Goal: Task Accomplishment & Management: Complete application form

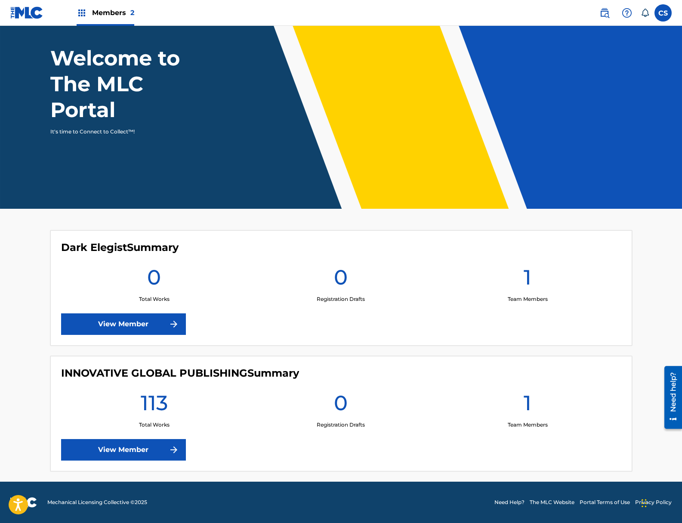
click at [137, 445] on link "View Member" at bounding box center [123, 450] width 125 height 22
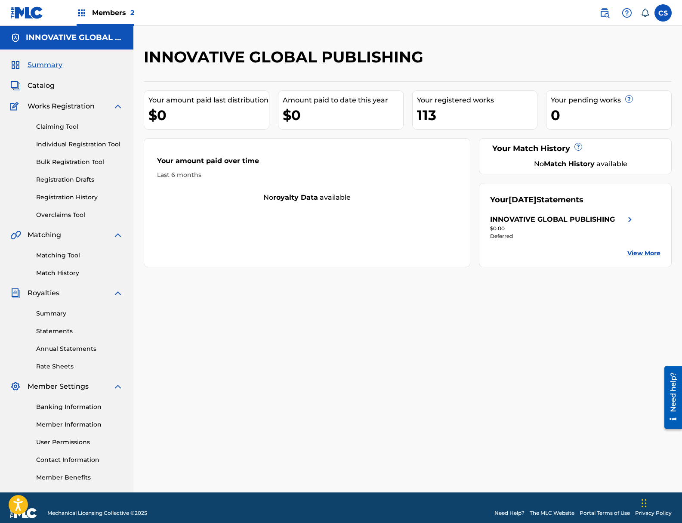
scroll to position [43, 0]
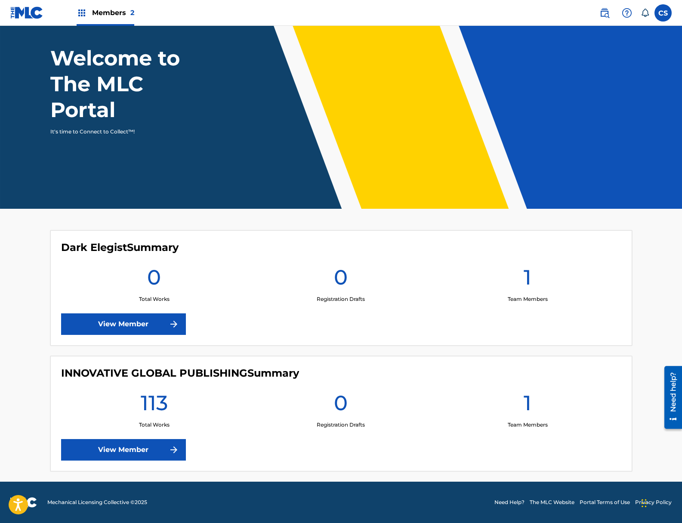
click at [138, 324] on link "View Member" at bounding box center [123, 324] width 125 height 22
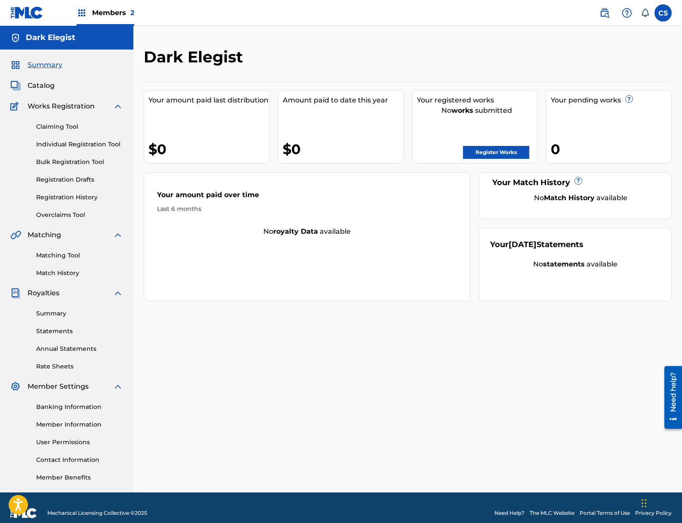
click at [73, 161] on link "Bulk Registration Tool" at bounding box center [79, 162] width 87 height 9
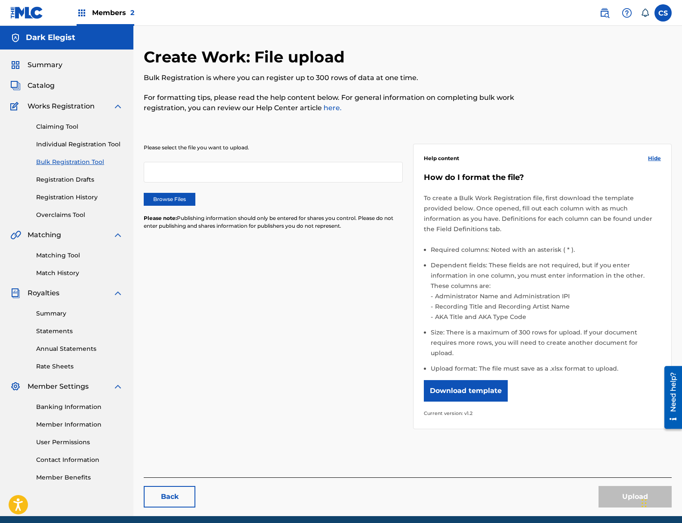
click at [172, 195] on label "Browse Files" at bounding box center [170, 199] width 52 height 13
click at [0, 0] on input "Browse Files" at bounding box center [0, 0] width 0 height 0
click at [635, 486] on button "Upload" at bounding box center [635, 497] width 73 height 22
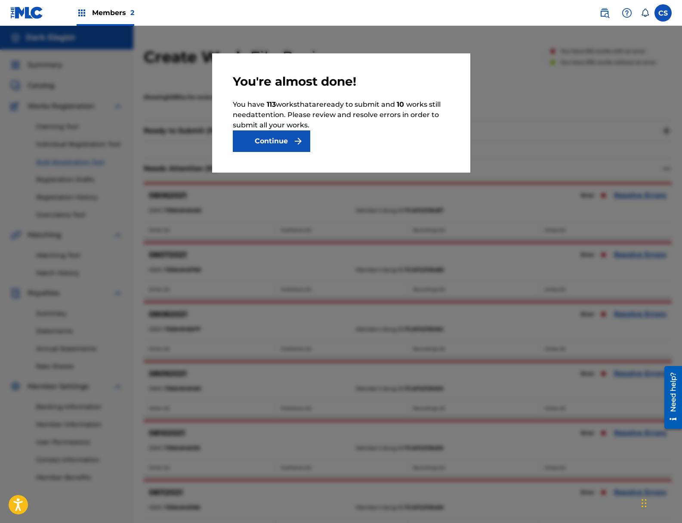
click at [279, 136] on button "Continue" at bounding box center [271, 141] width 77 height 22
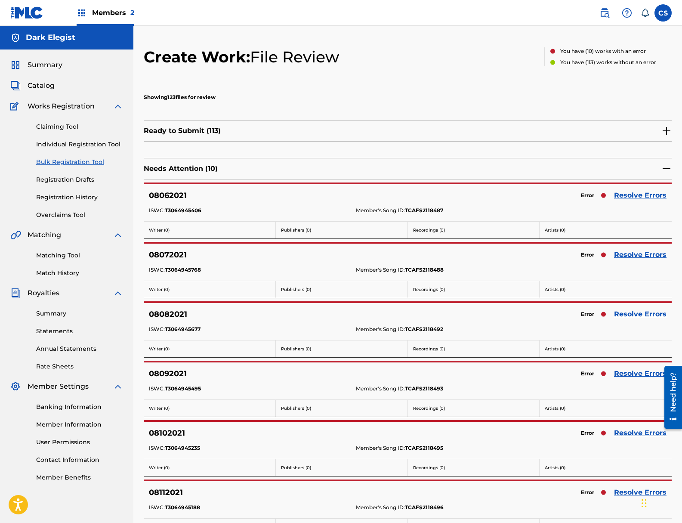
click at [626, 192] on link "Resolve Errors" at bounding box center [640, 195] width 53 height 10
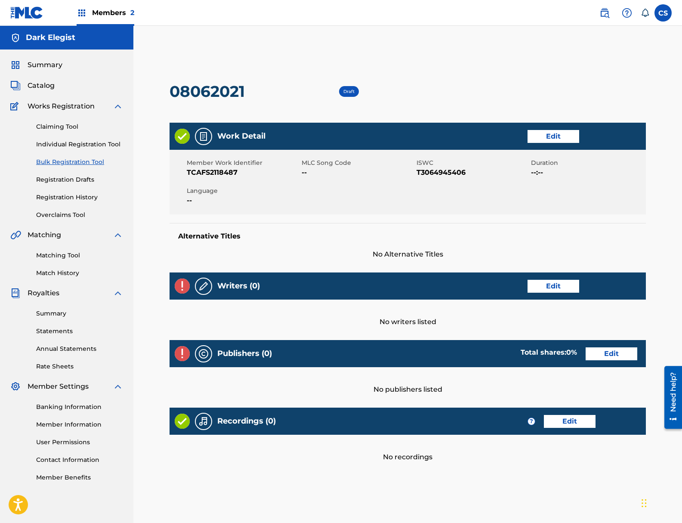
click at [559, 420] on link "Edit" at bounding box center [570, 421] width 52 height 13
click at [64, 163] on link "Bulk Registration Tool" at bounding box center [79, 162] width 87 height 9
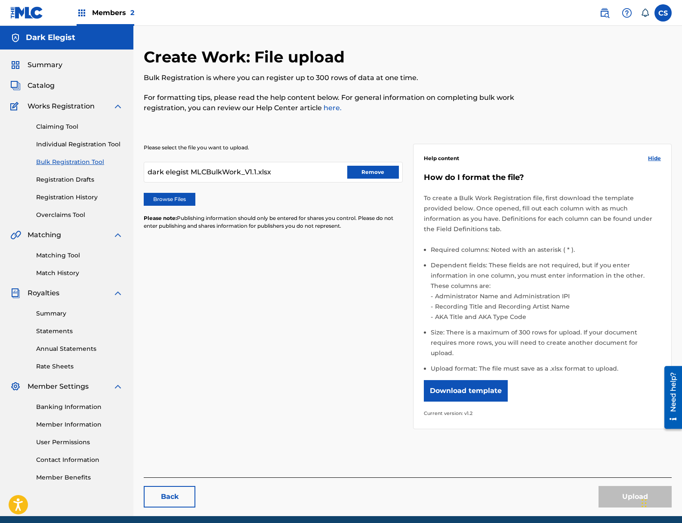
click at [367, 173] on button "Remove" at bounding box center [373, 172] width 52 height 13
click at [169, 200] on label "Browse Files" at bounding box center [170, 199] width 52 height 13
click at [0, 0] on input "Browse Files" at bounding box center [0, 0] width 0 height 0
click at [633, 486] on button "Upload" at bounding box center [635, 497] width 73 height 22
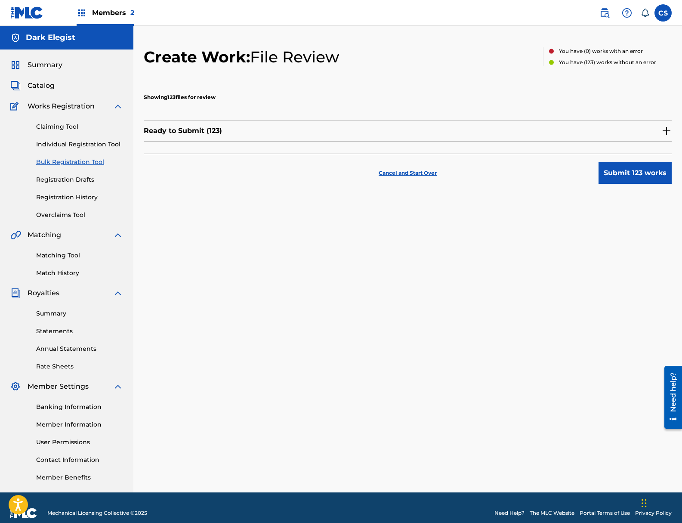
click at [629, 172] on button "Submit 123 works" at bounding box center [635, 173] width 73 height 22
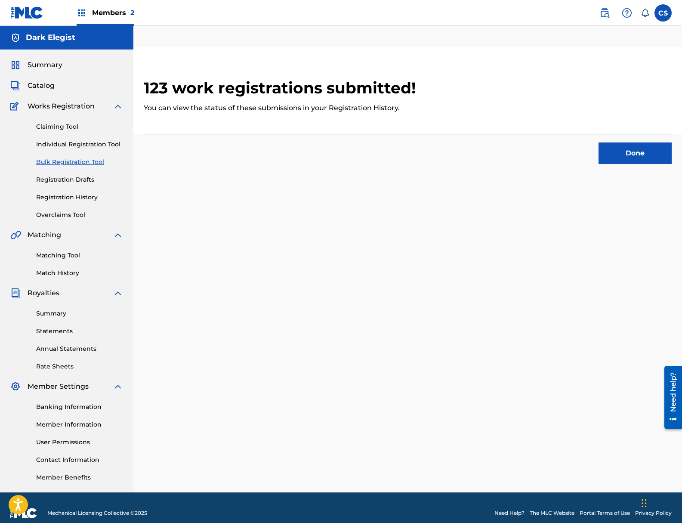
click at [628, 153] on button "Done" at bounding box center [635, 153] width 73 height 22
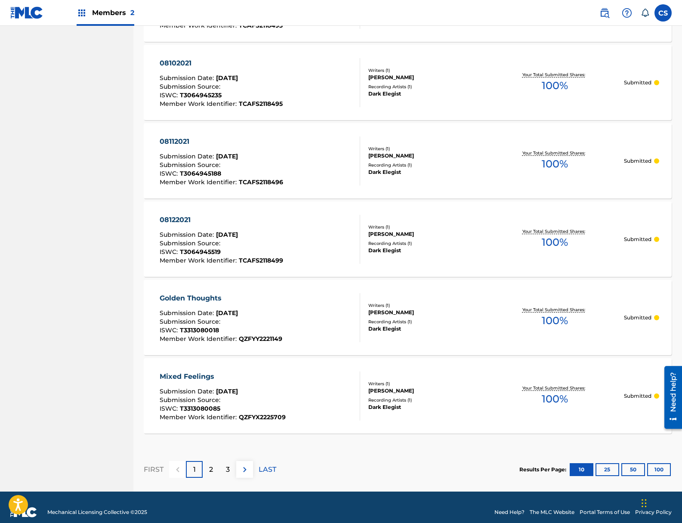
scroll to position [634, 0]
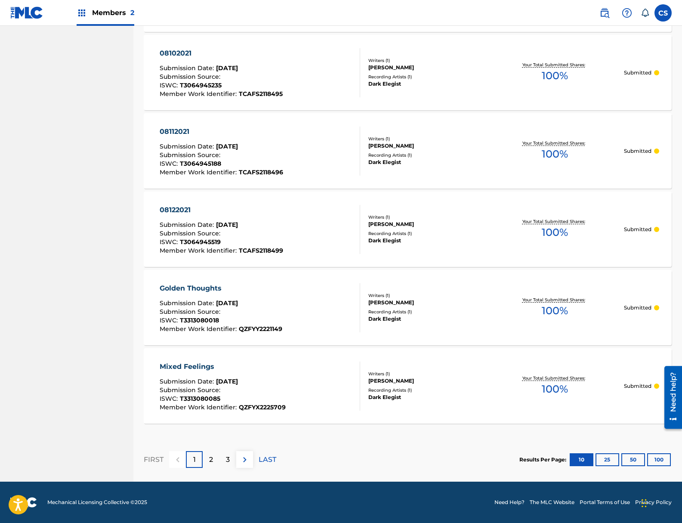
click at [266, 462] on p "LAST" at bounding box center [268, 459] width 18 height 10
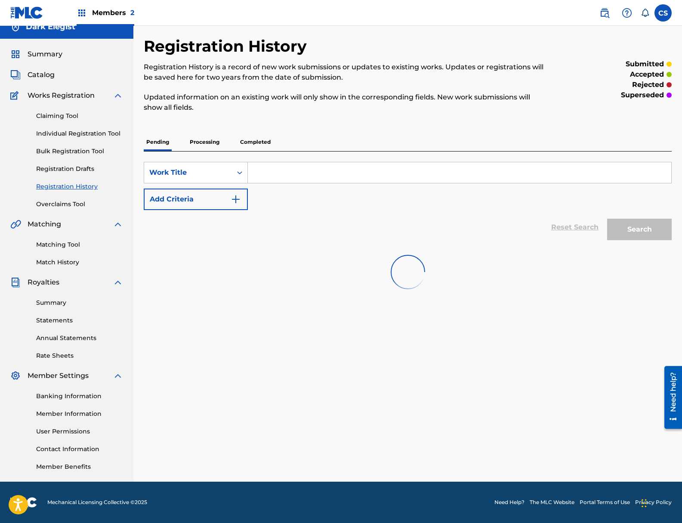
scroll to position [86, 0]
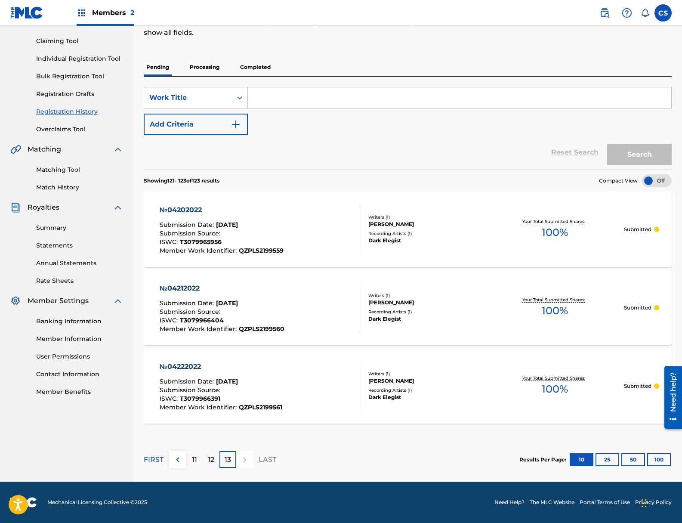
click at [210, 461] on p "12" at bounding box center [211, 459] width 6 height 10
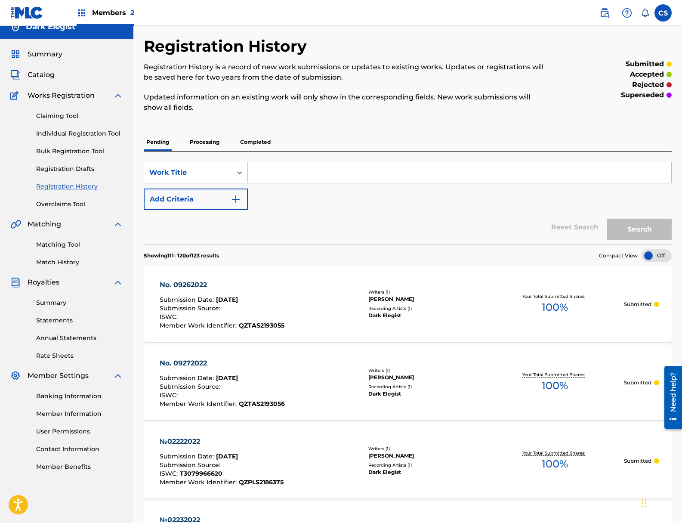
scroll to position [634, 0]
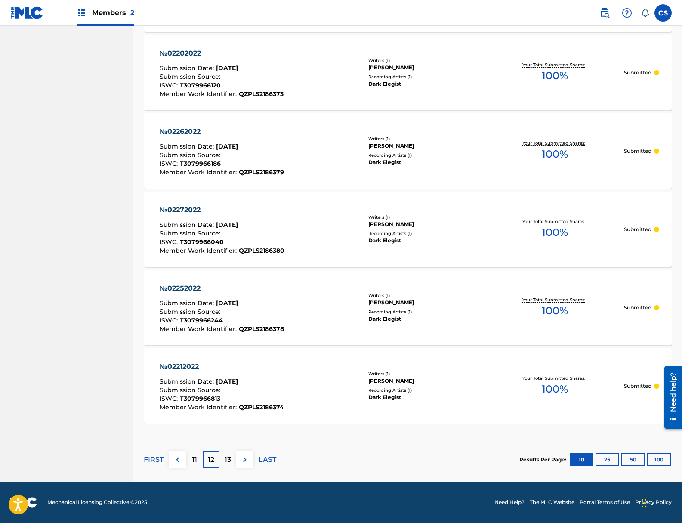
click at [210, 461] on p "12" at bounding box center [211, 459] width 6 height 10
click at [199, 460] on div "11" at bounding box center [194, 459] width 17 height 17
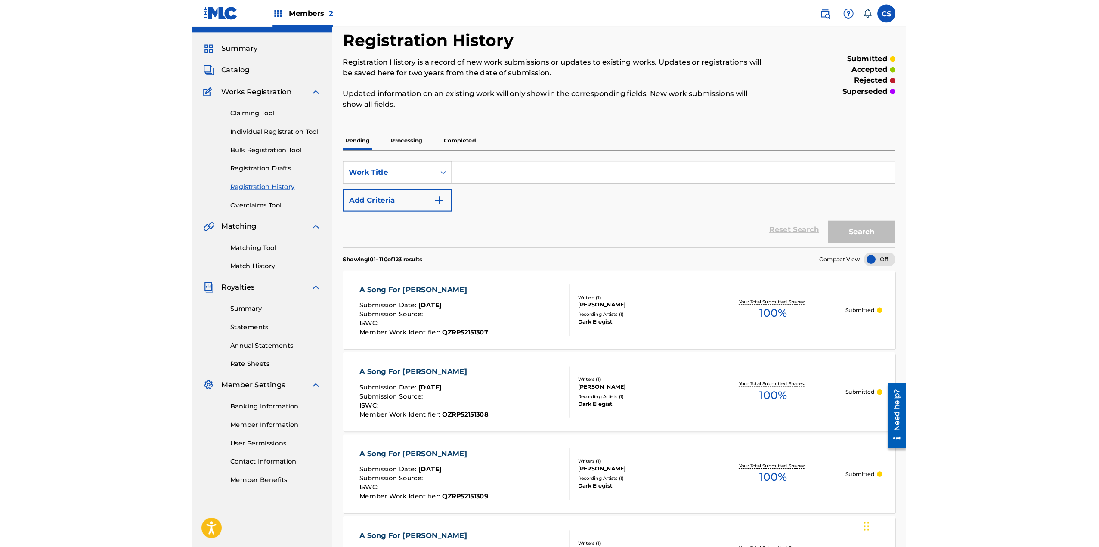
scroll to position [0, 0]
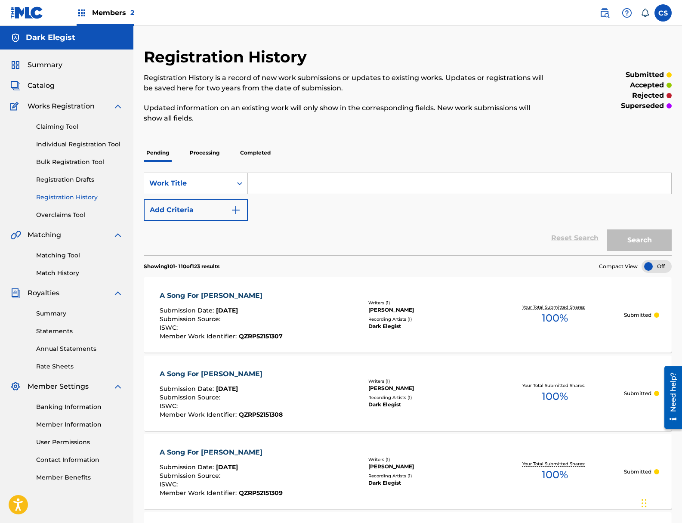
click at [56, 36] on h5 "Dark Elegist" at bounding box center [50, 38] width 49 height 10
click at [130, 12] on span "2" at bounding box center [132, 13] width 4 height 8
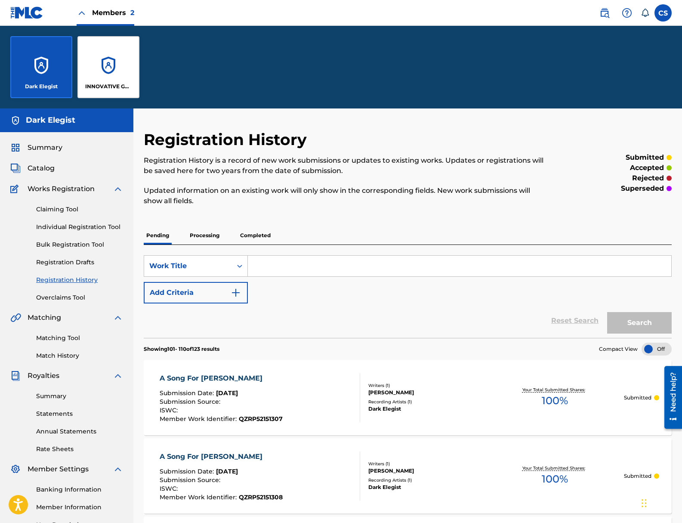
click at [114, 12] on span "Members 2" at bounding box center [113, 13] width 42 height 10
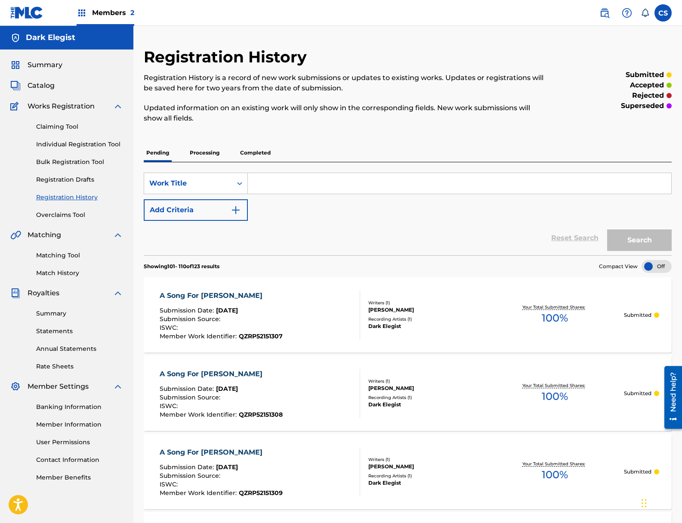
click at [39, 62] on span "Summary" at bounding box center [45, 65] width 35 height 10
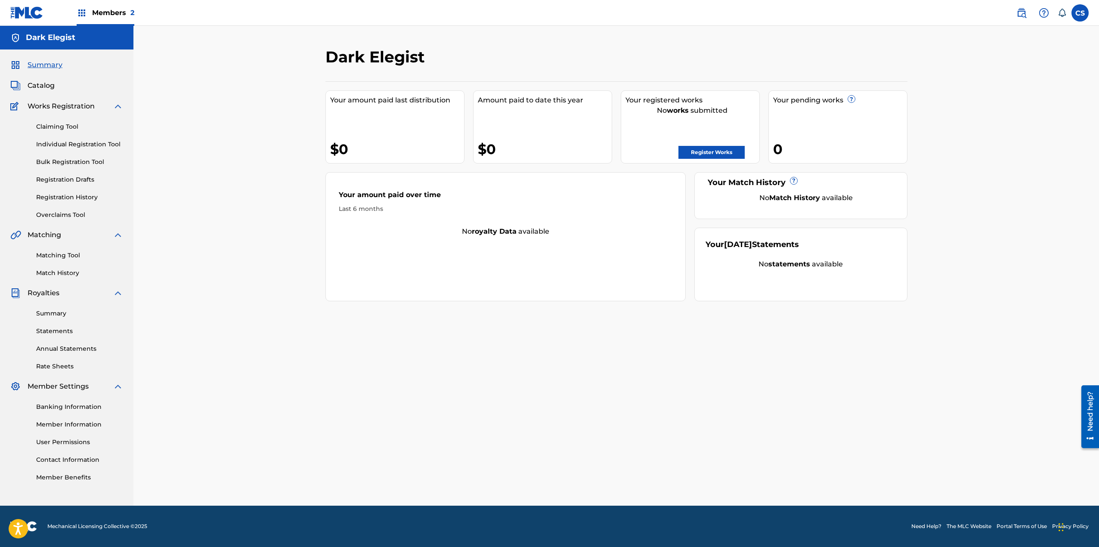
click at [26, 14] on img at bounding box center [26, 12] width 33 height 12
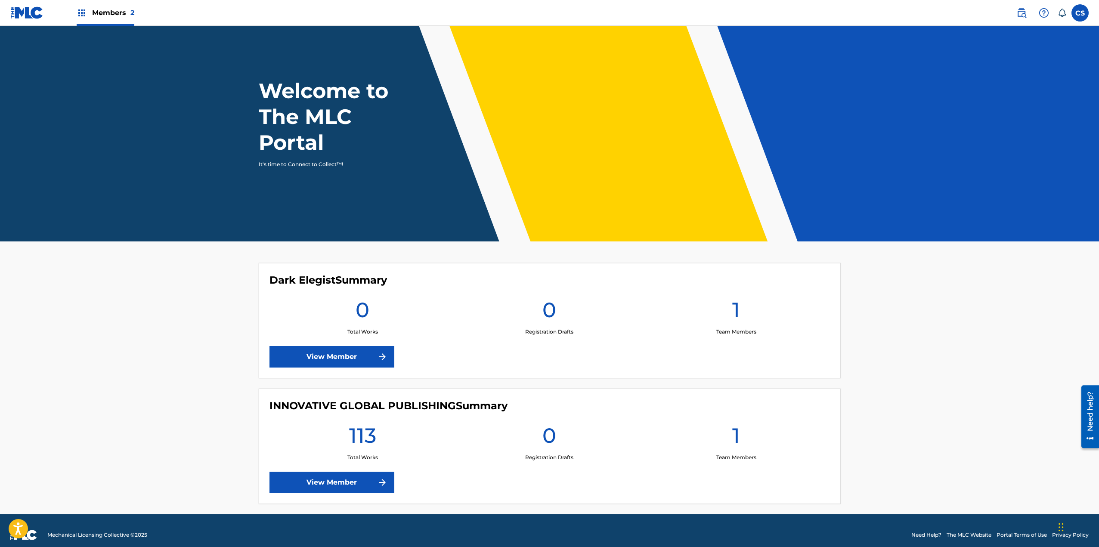
scroll to position [19, 0]
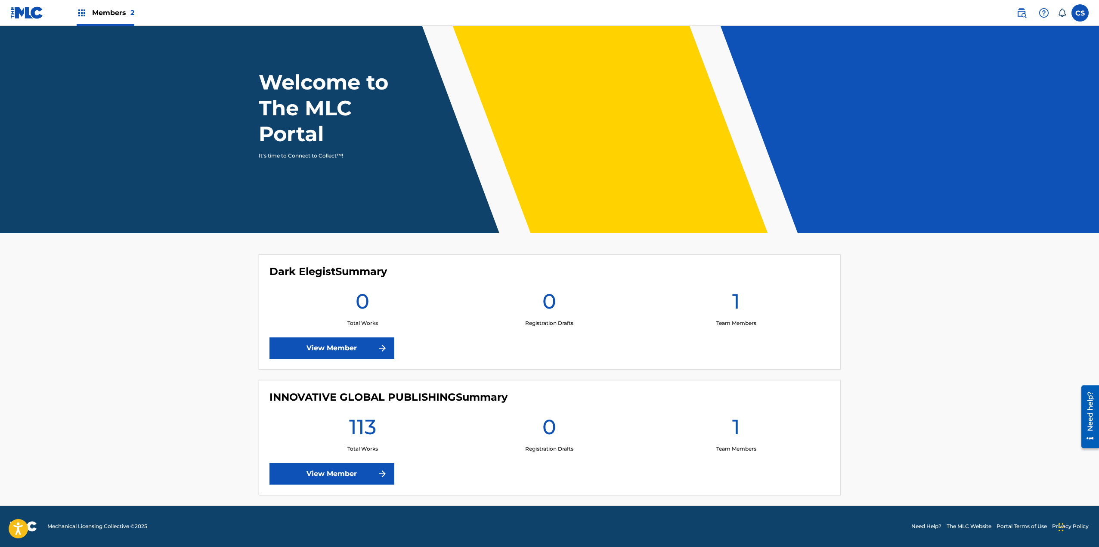
click at [77, 12] on img at bounding box center [82, 13] width 10 height 10
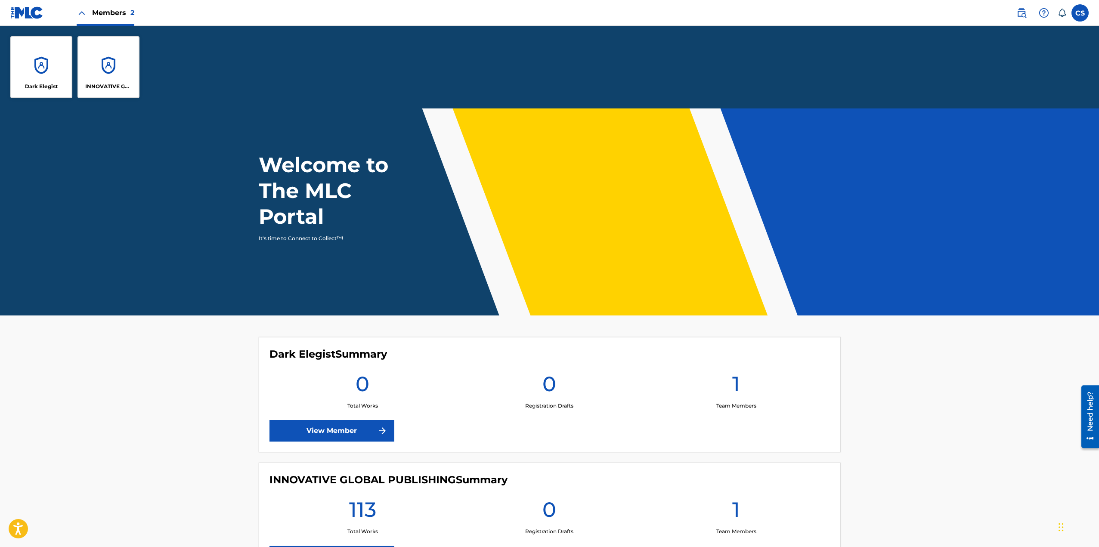
scroll to position [102, 0]
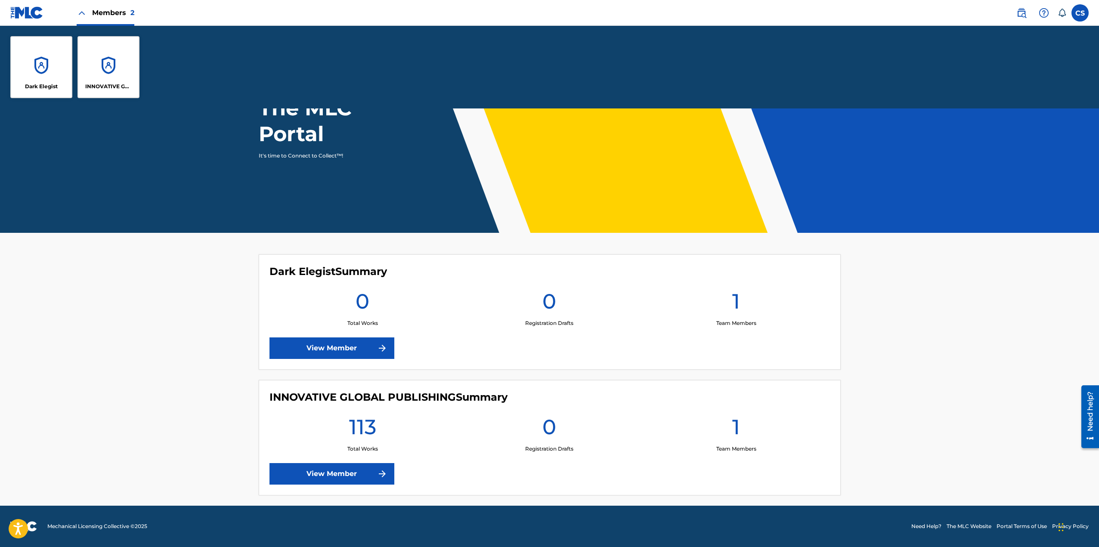
click at [682, 15] on label at bounding box center [1079, 12] width 17 height 17
click at [682, 13] on input "CS [PERSON_NAME] [EMAIL_ADDRESS][DOMAIN_NAME] Notification Preferences Profile …" at bounding box center [1080, 13] width 0 height 0
click at [10, 11] on img at bounding box center [26, 12] width 33 height 12
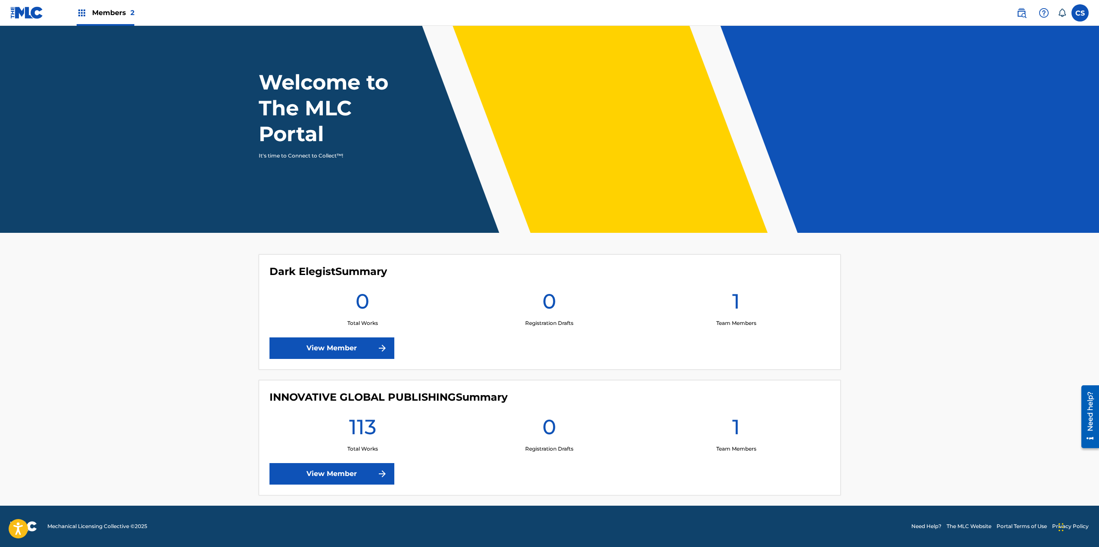
scroll to position [0, 0]
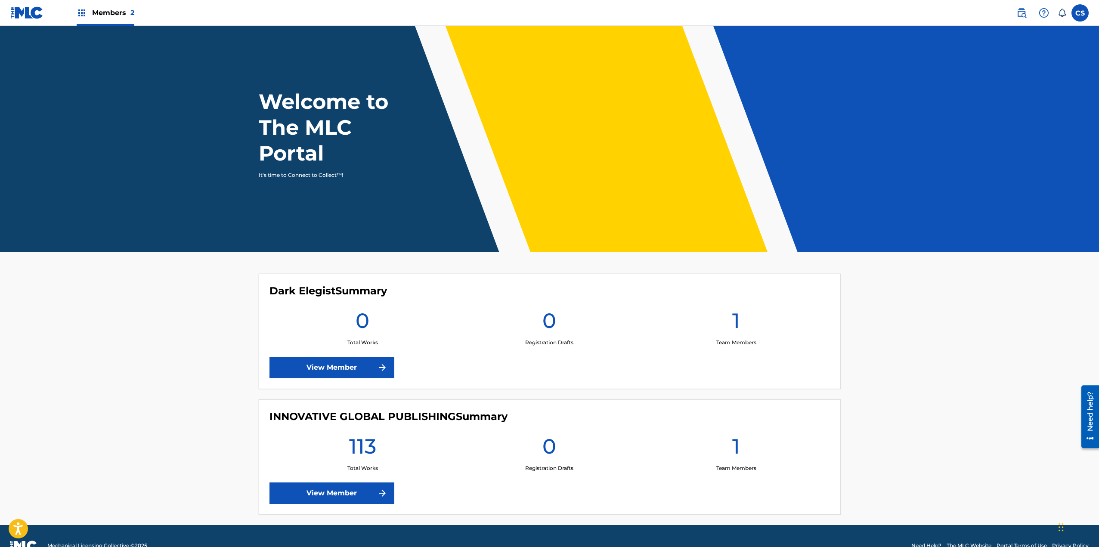
click at [311, 492] on link "View Member" at bounding box center [331, 493] width 125 height 22
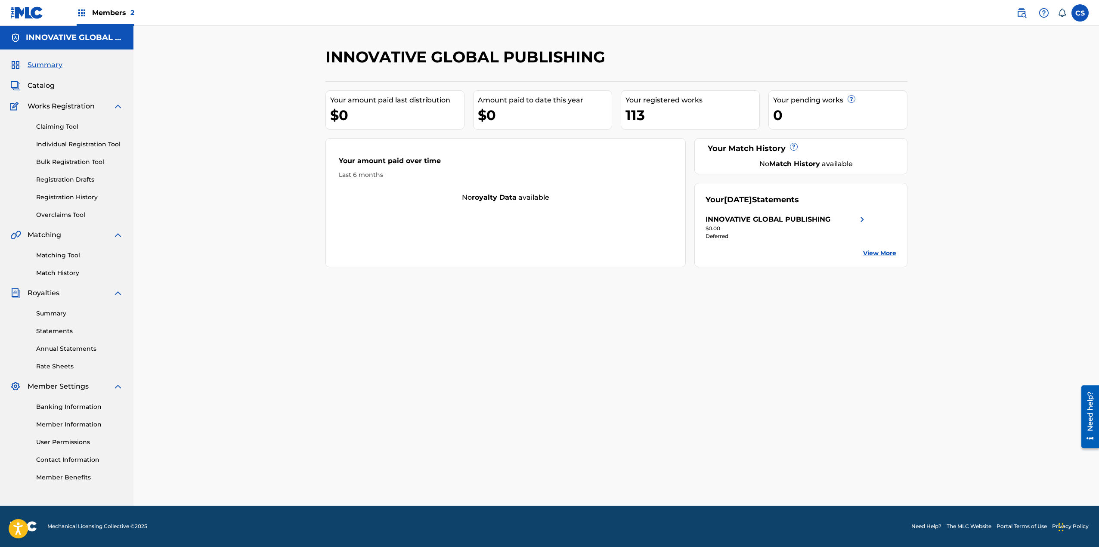
click at [56, 128] on link "Claiming Tool" at bounding box center [79, 126] width 87 height 9
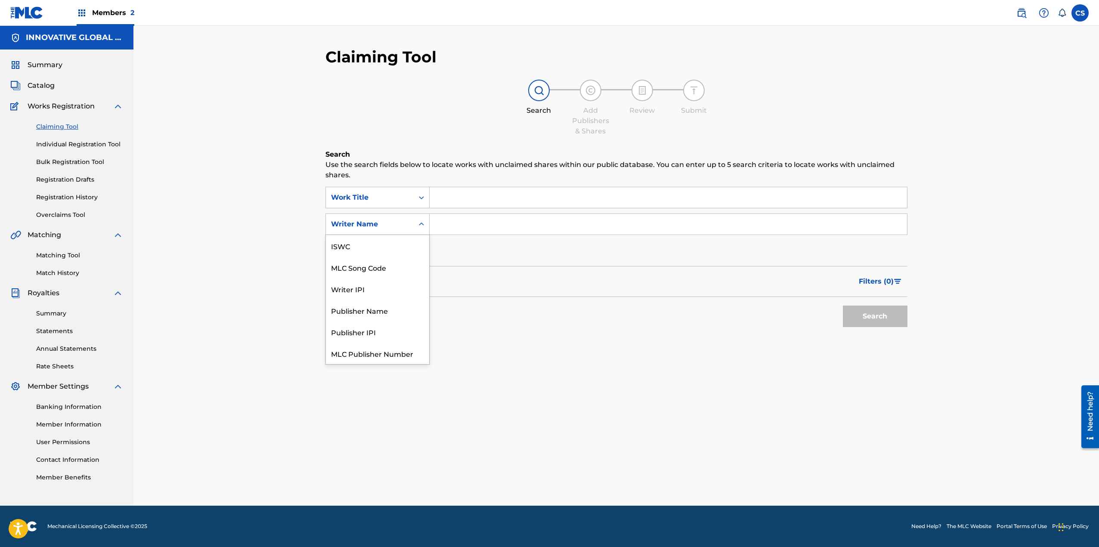
scroll to position [22, 0]
click at [419, 224] on icon "Search Form" at bounding box center [421, 224] width 9 height 9
click at [373, 267] on div "Writer IPI" at bounding box center [377, 267] width 103 height 22
click at [453, 222] on input "Search Form" at bounding box center [667, 224] width 477 height 21
paste input "00523715860"
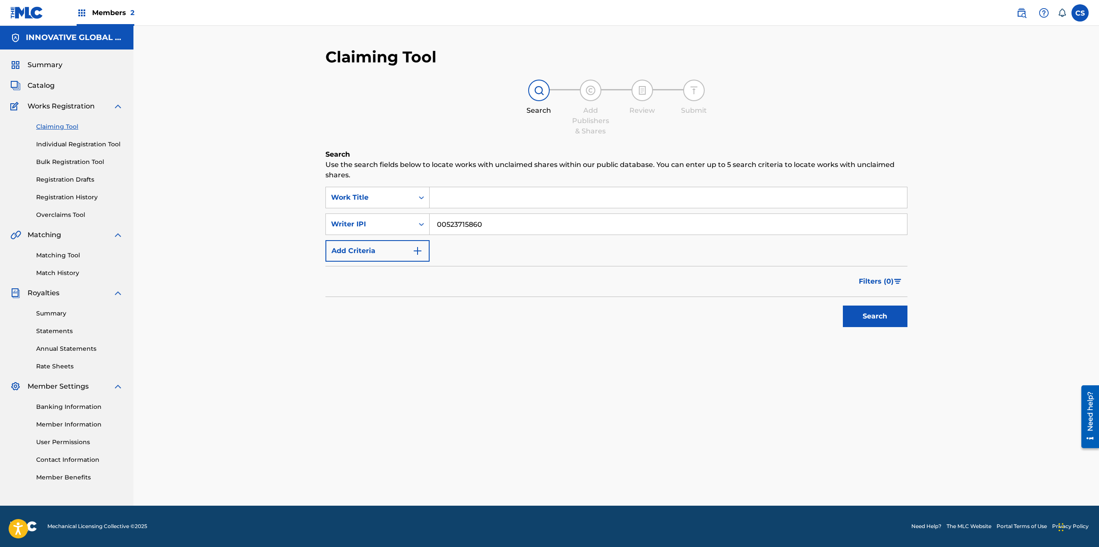
type input "00523715860"
click at [682, 315] on button "Search" at bounding box center [875, 317] width 65 height 22
click at [418, 223] on icon "Search Form" at bounding box center [421, 224] width 9 height 9
click at [360, 314] on div "Publisher IPI" at bounding box center [377, 311] width 103 height 22
click at [447, 216] on input "Search Form" at bounding box center [667, 224] width 477 height 21
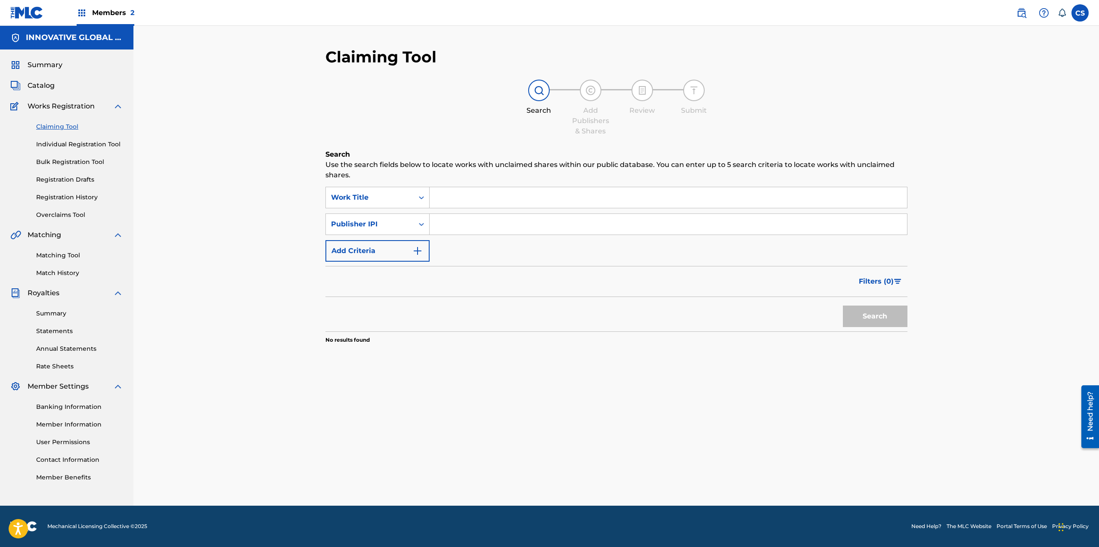
paste input "526774331"
type input "526774331"
click at [682, 315] on button "Search" at bounding box center [875, 317] width 65 height 22
click at [46, 297] on span "Royalties" at bounding box center [44, 293] width 32 height 10
click at [43, 309] on div "Summary Statements Annual Statements Rate Sheets" at bounding box center [66, 334] width 113 height 73
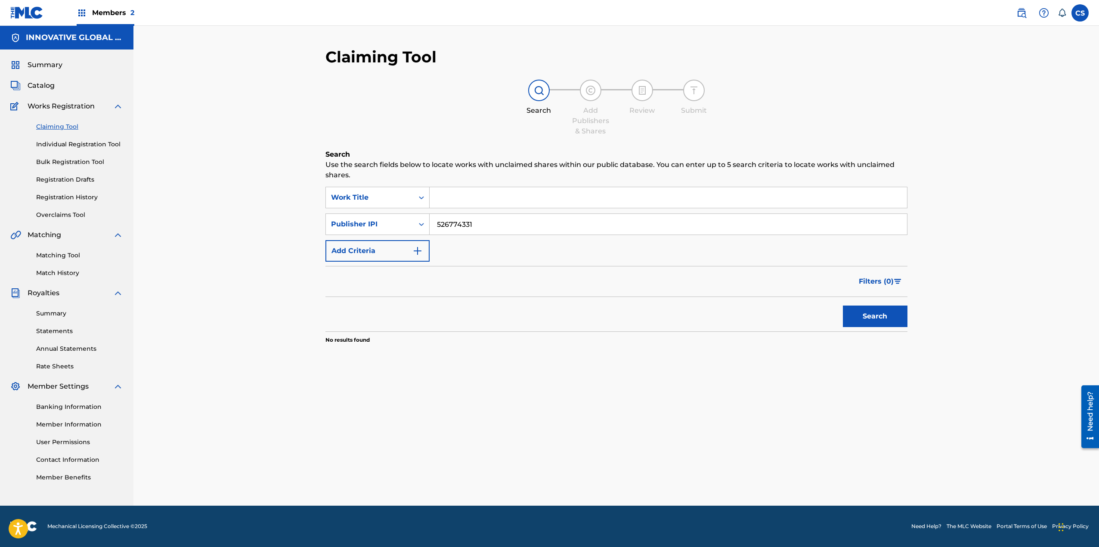
click at [42, 316] on link "Summary" at bounding box center [79, 313] width 87 height 9
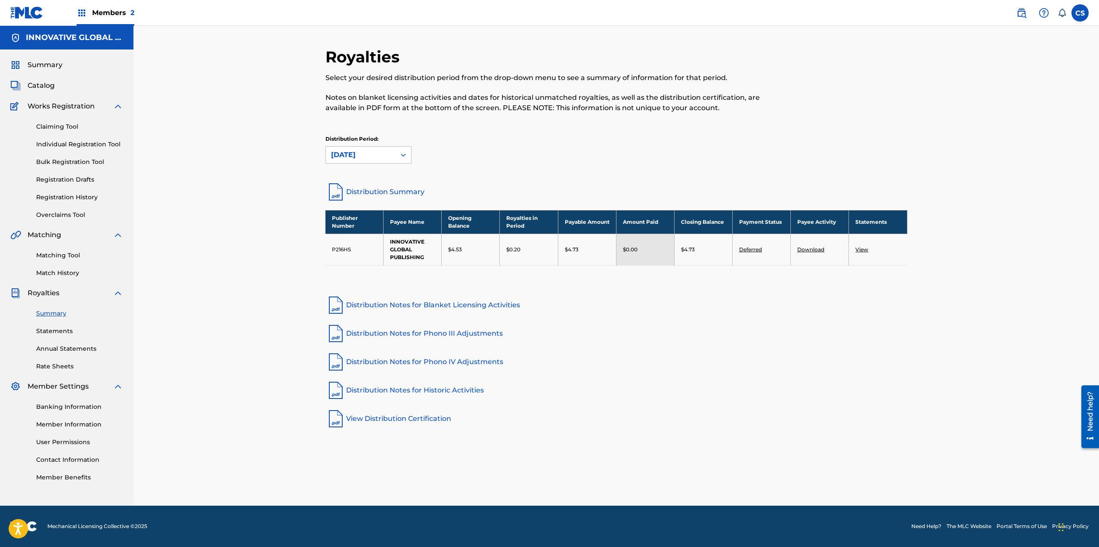
click at [438, 303] on link "Distribution Notes for Blanket Licensing Activities" at bounding box center [616, 305] width 582 height 21
click at [65, 408] on link "Banking Information" at bounding box center [79, 406] width 87 height 9
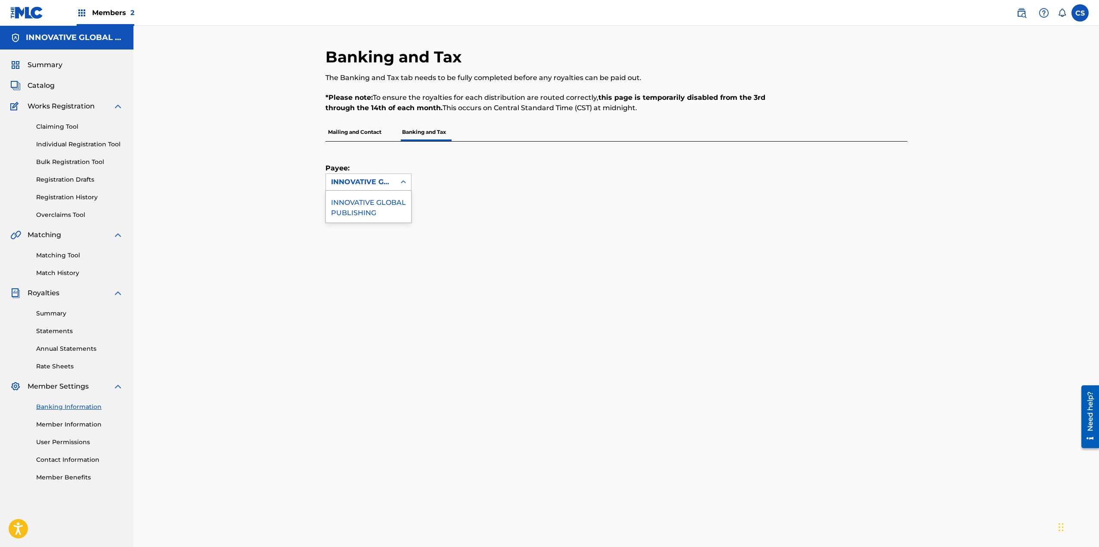
click at [403, 186] on icon at bounding box center [403, 182] width 9 height 9
click at [609, 200] on div "Payee: INNOVATIVE GLOBAL PUBLISHING" at bounding box center [616, 416] width 582 height 549
click at [349, 130] on p "Mailing and Contact" at bounding box center [354, 132] width 59 height 18
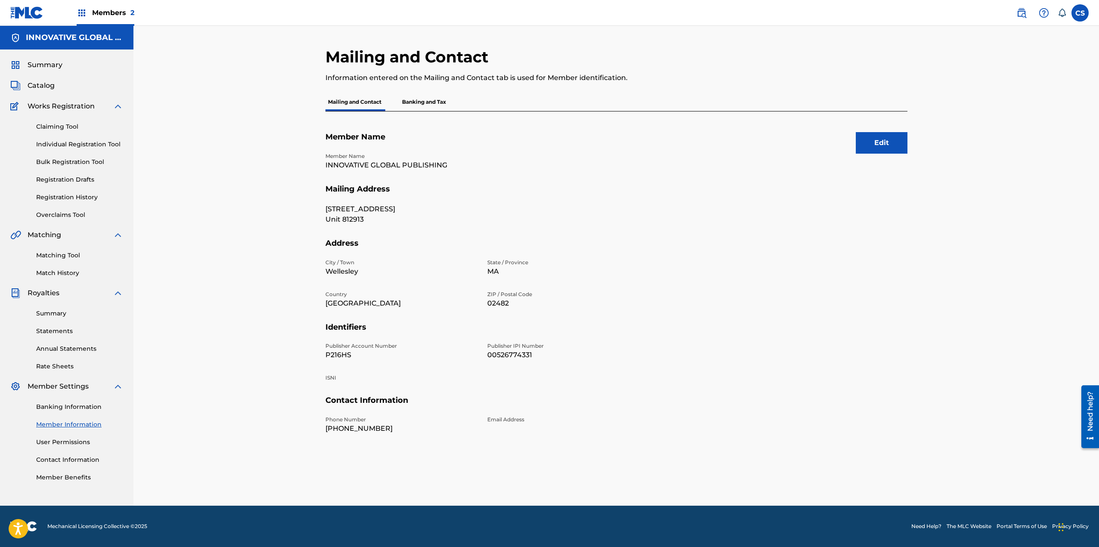
click at [682, 144] on button "Edit" at bounding box center [882, 143] width 52 height 22
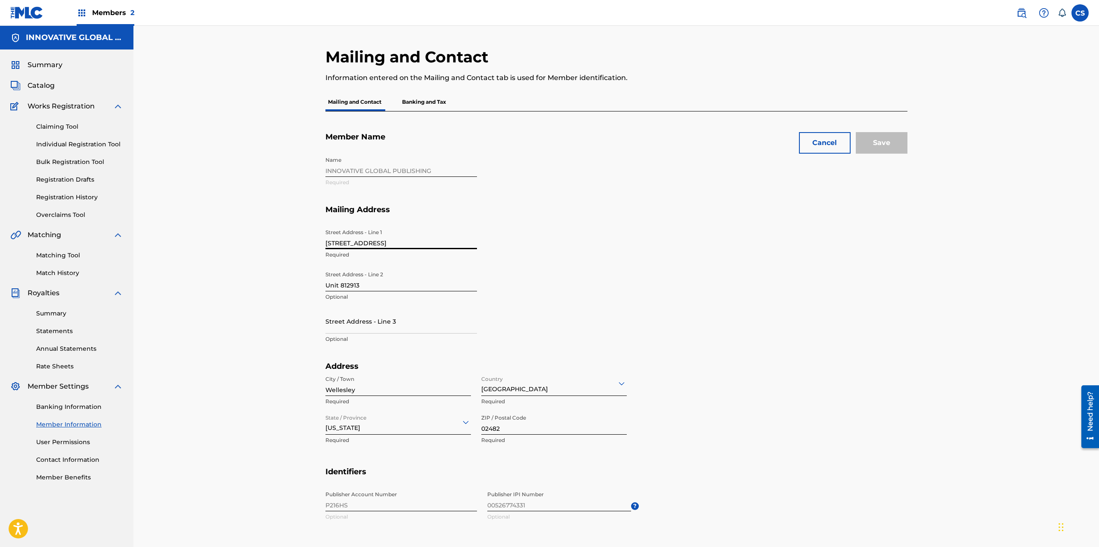
drag, startPoint x: 364, startPoint y: 242, endPoint x: 304, endPoint y: 249, distance: 60.2
click at [304, 249] on div "Mailing and Contact Information entered on the Mailing and Contact tab is used …" at bounding box center [615, 355] width 965 height 659
type input "6 [PERSON_NAME] ST"
type input "[PERSON_NAME]"
type input "[GEOGRAPHIC_DATA]"
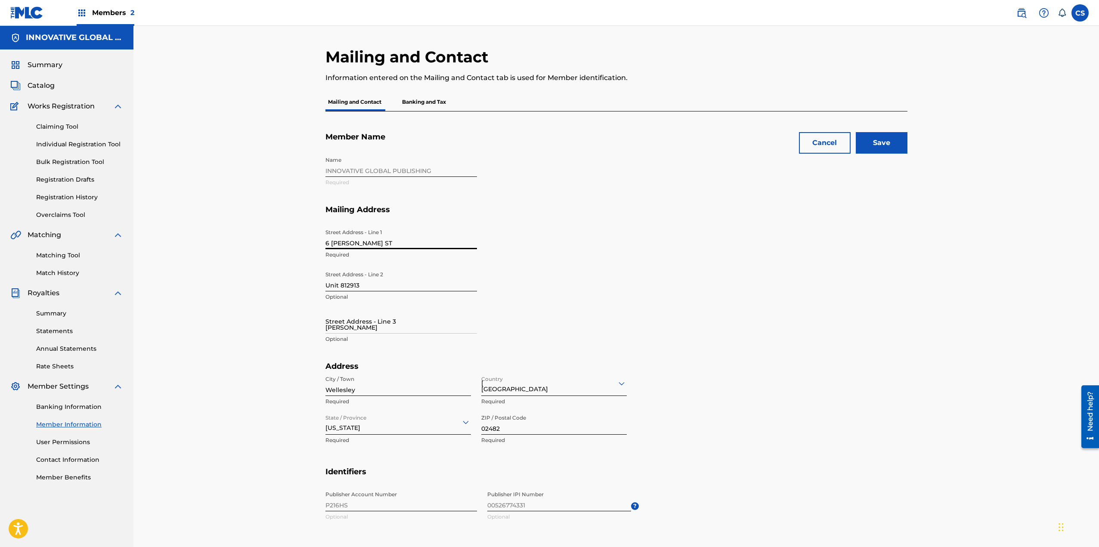
type input "[US_STATE]"
drag, startPoint x: 372, startPoint y: 282, endPoint x: 296, endPoint y: 283, distance: 76.2
click at [296, 283] on div "Mailing and Contact Information entered on the Mailing and Contact tab is used …" at bounding box center [615, 355] width 965 height 659
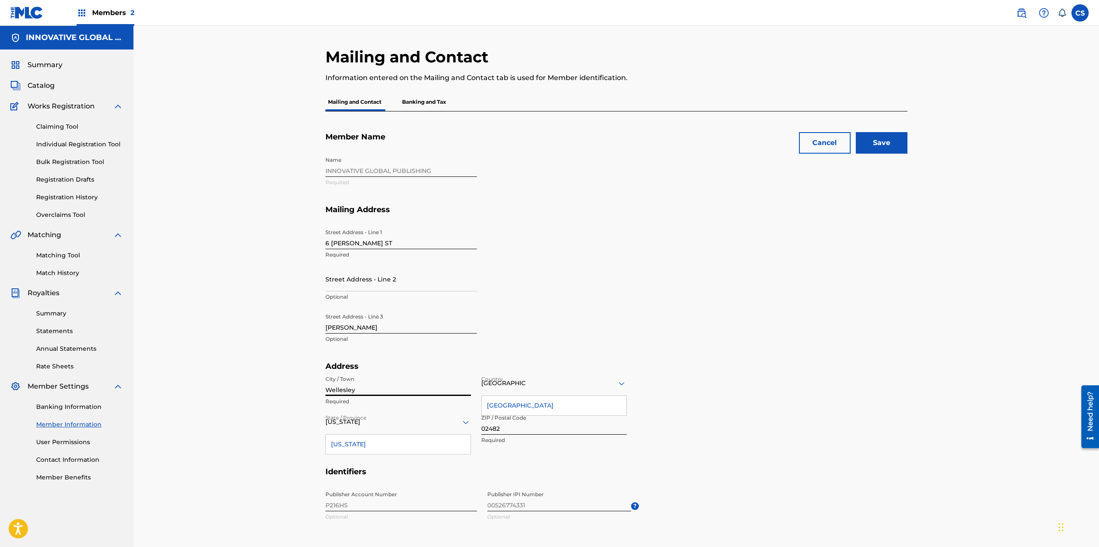
click at [341, 387] on input "Wellesley" at bounding box center [397, 383] width 145 height 25
drag, startPoint x: 361, startPoint y: 387, endPoint x: 303, endPoint y: 382, distance: 58.8
click at [303, 382] on div "Mailing and Contact Information entered on the Mailing and Contact tab is used …" at bounding box center [615, 355] width 965 height 659
type input "[GEOGRAPHIC_DATA]"
click at [501, 428] on input "02482" at bounding box center [553, 422] width 145 height 25
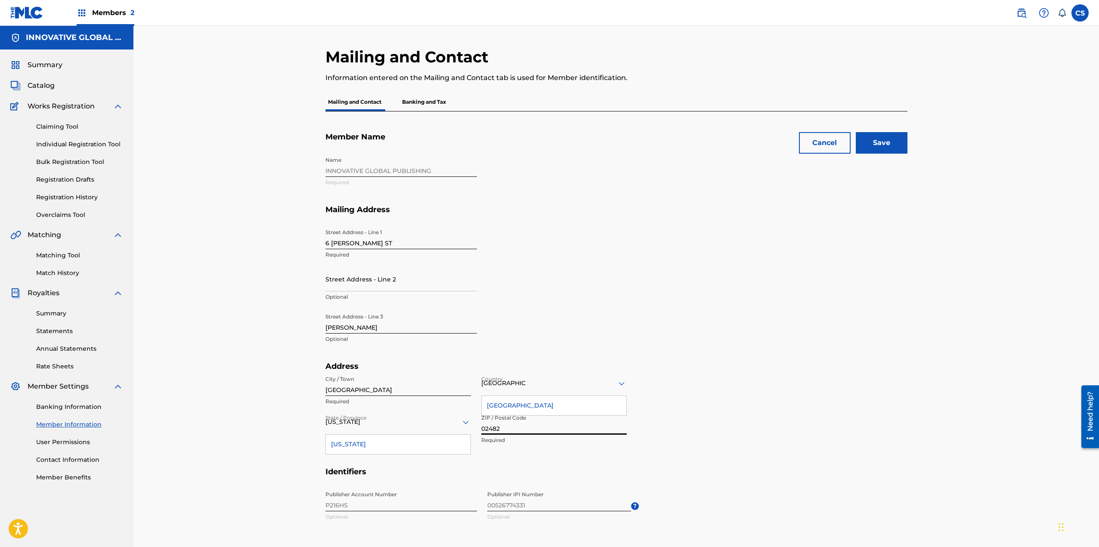
drag, startPoint x: 501, startPoint y: 428, endPoint x: 471, endPoint y: 427, distance: 30.1
click at [471, 427] on div "City / Town [GEOGRAPHIC_DATA] Required Country [GEOGRAPHIC_DATA] [GEOGRAPHIC_DA…" at bounding box center [475, 409] width 301 height 77
type input "01104"
click at [682, 368] on section "Address City / Town [GEOGRAPHIC_DATA] Required Country [GEOGRAPHIC_DATA] [GEOGR…" at bounding box center [616, 413] width 582 height 105
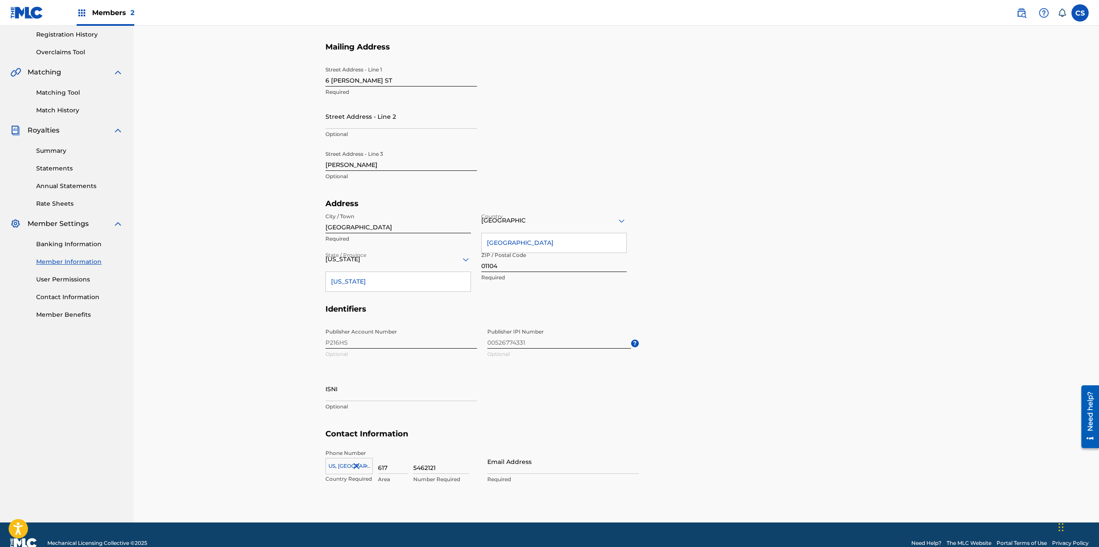
scroll to position [179, 0]
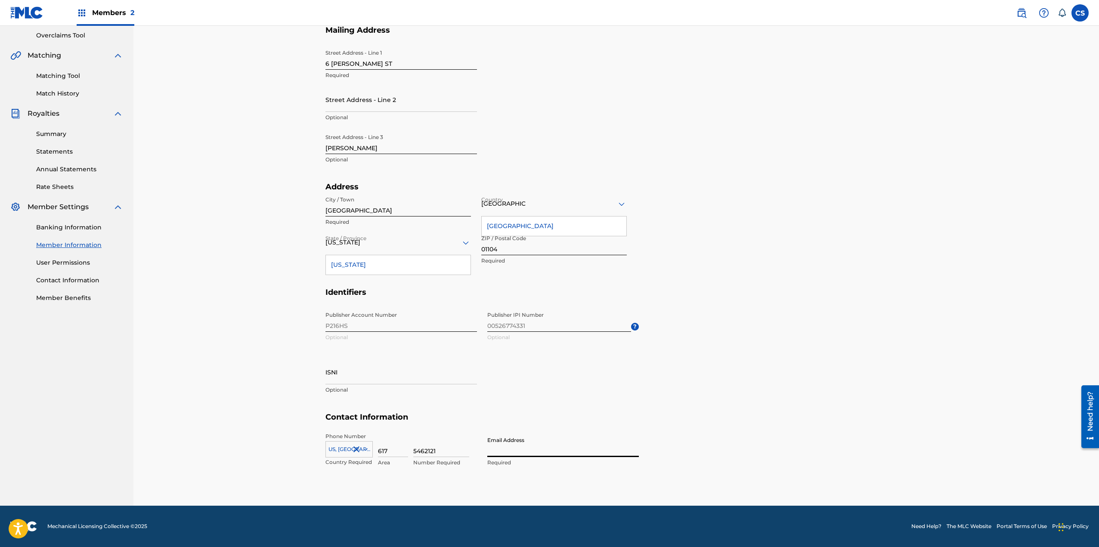
click at [540, 451] on input "Email Address" at bounding box center [562, 445] width 151 height 25
type input "[EMAIL_ADDRESS][DOMAIN_NAME]"
click at [682, 287] on div "Mailing and Contact Information entered on the Mailing and Contact tab is used …" at bounding box center [615, 175] width 965 height 659
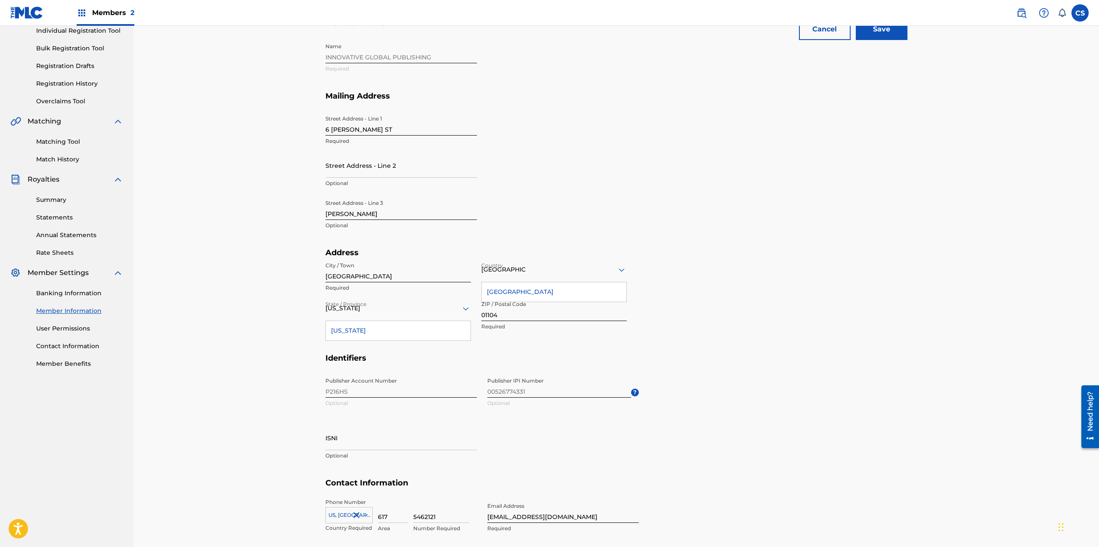
scroll to position [0, 0]
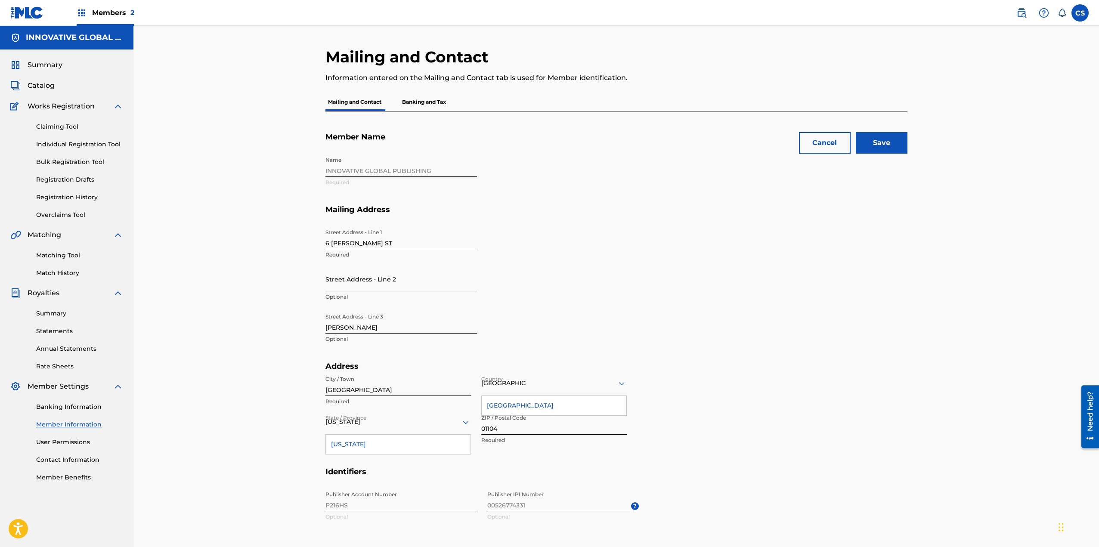
click at [682, 139] on input "Save" at bounding box center [882, 143] width 52 height 22
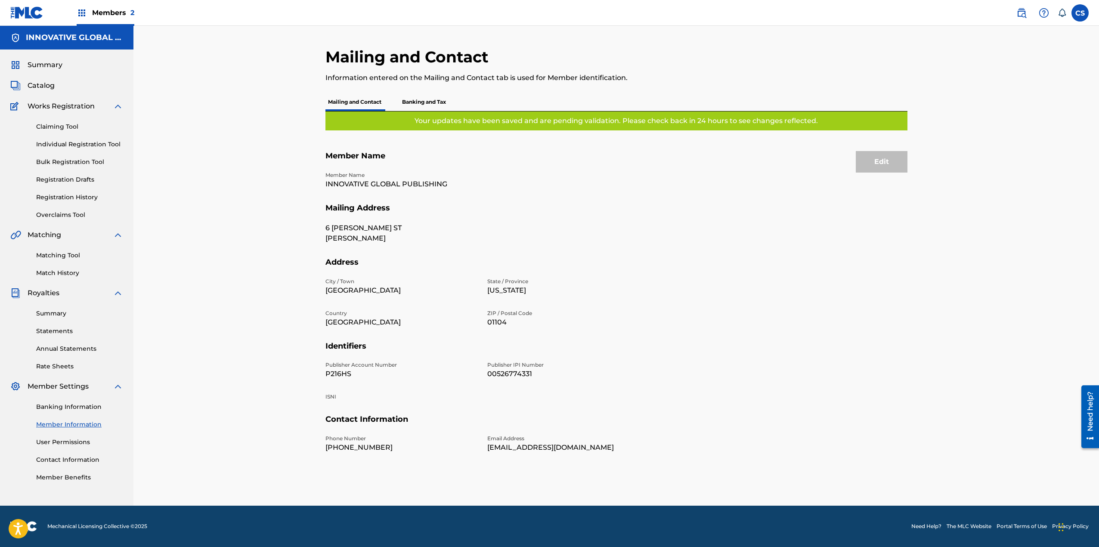
click at [433, 100] on p "Banking and Tax" at bounding box center [423, 102] width 49 height 18
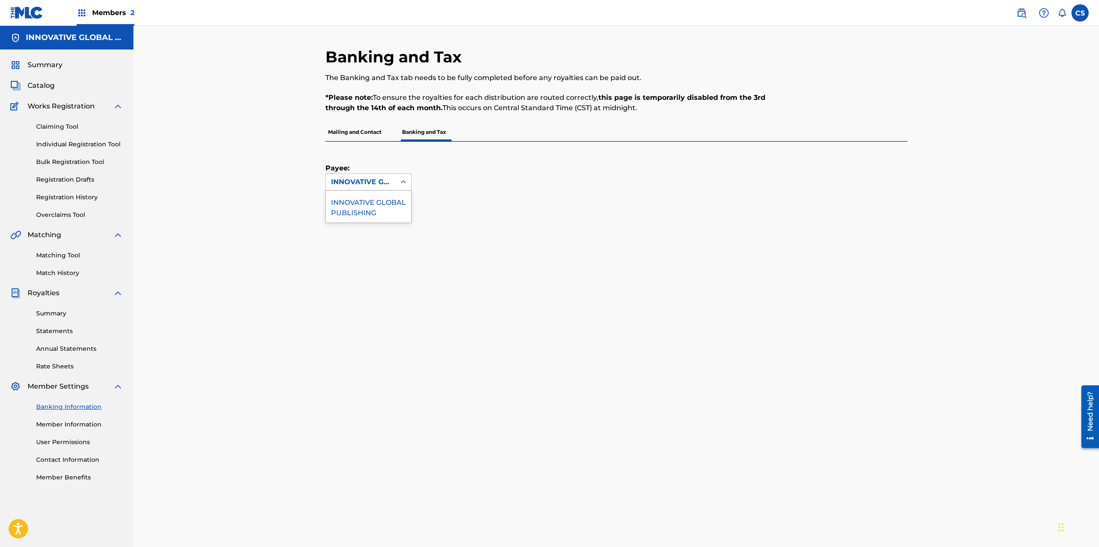
click at [361, 183] on div "INNOVATIVE GLOBAL PUBLISHING" at bounding box center [360, 182] width 59 height 10
click at [349, 209] on div "INNOVATIVE GLOBAL PUBLISHING" at bounding box center [368, 207] width 85 height 32
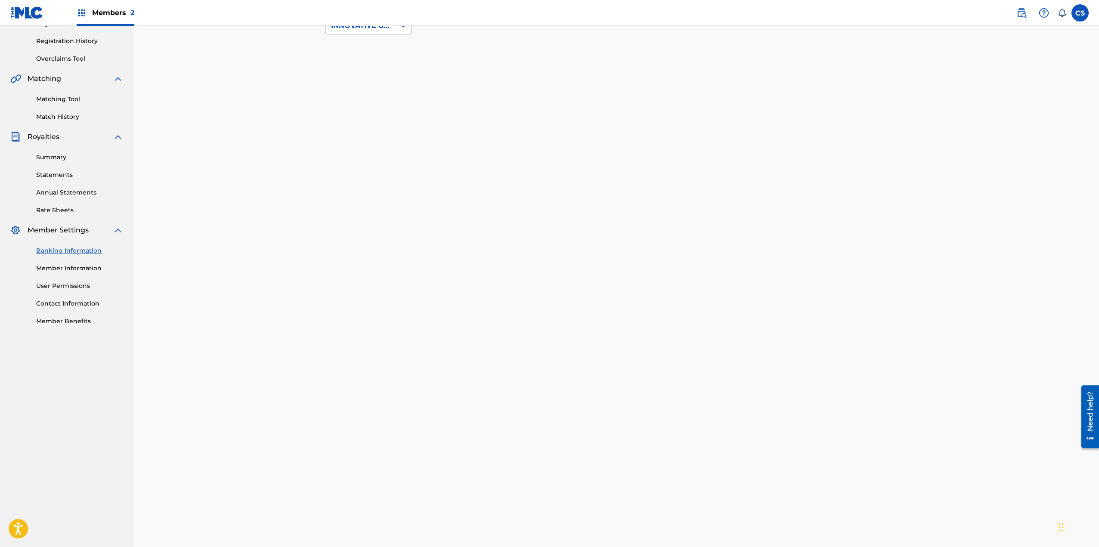
scroll to position [172, 0]
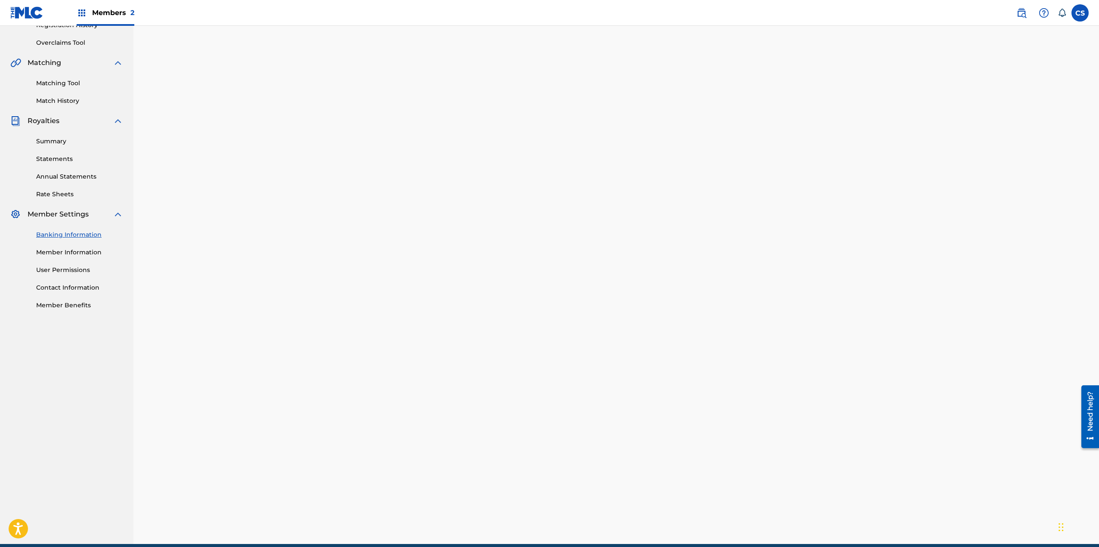
click at [657, 36] on div "Payee: INNOVATIVE GLOBAL PUBLISHING" at bounding box center [616, 256] width 582 height 575
click at [47, 195] on link "Rate Sheets" at bounding box center [79, 194] width 87 height 9
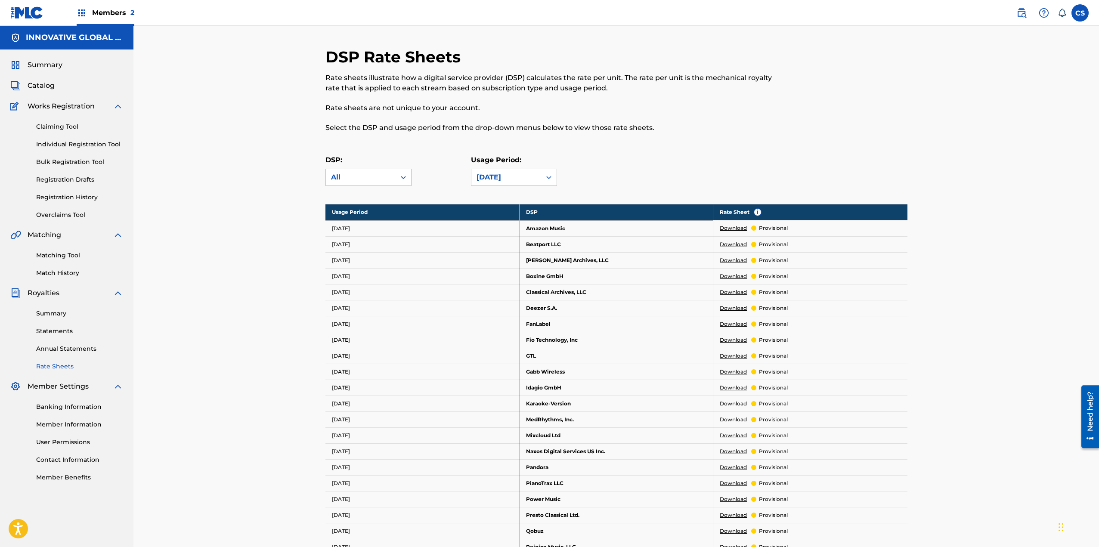
click at [682, 308] on link "Download" at bounding box center [733, 308] width 27 height 8
click at [27, 15] on img at bounding box center [26, 12] width 33 height 12
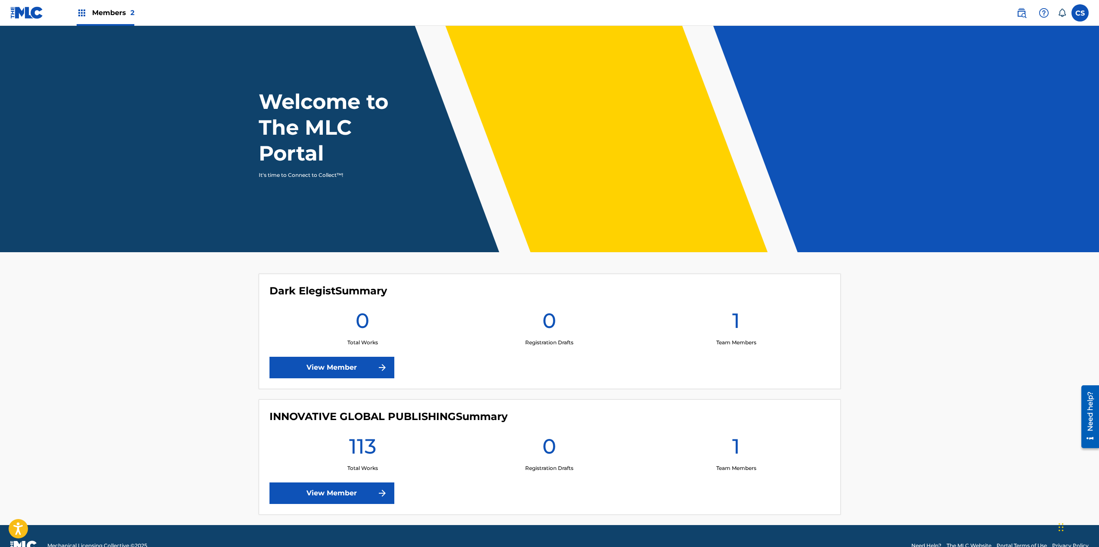
click at [78, 10] on img at bounding box center [82, 13] width 10 height 10
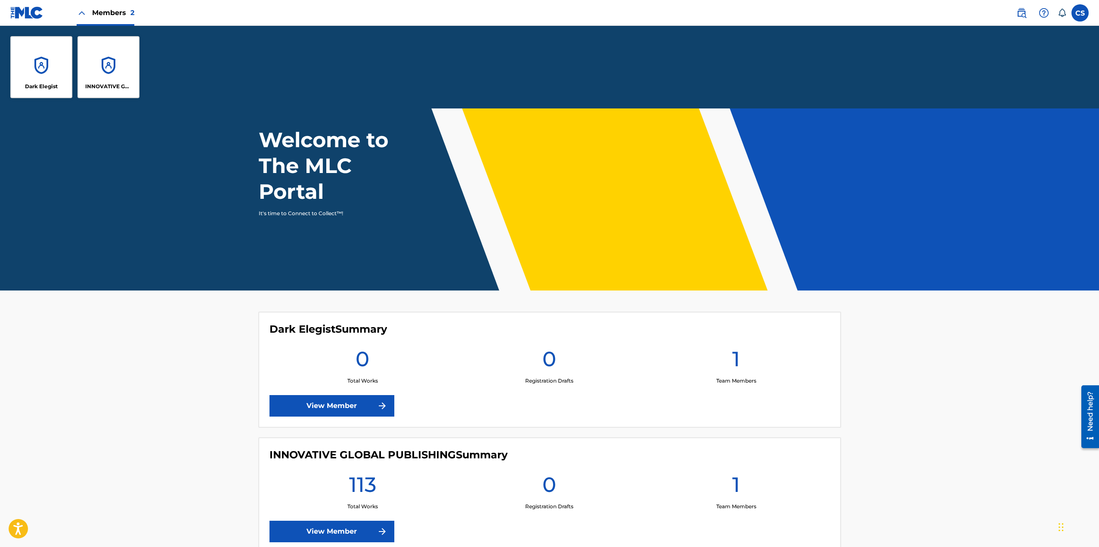
scroll to position [102, 0]
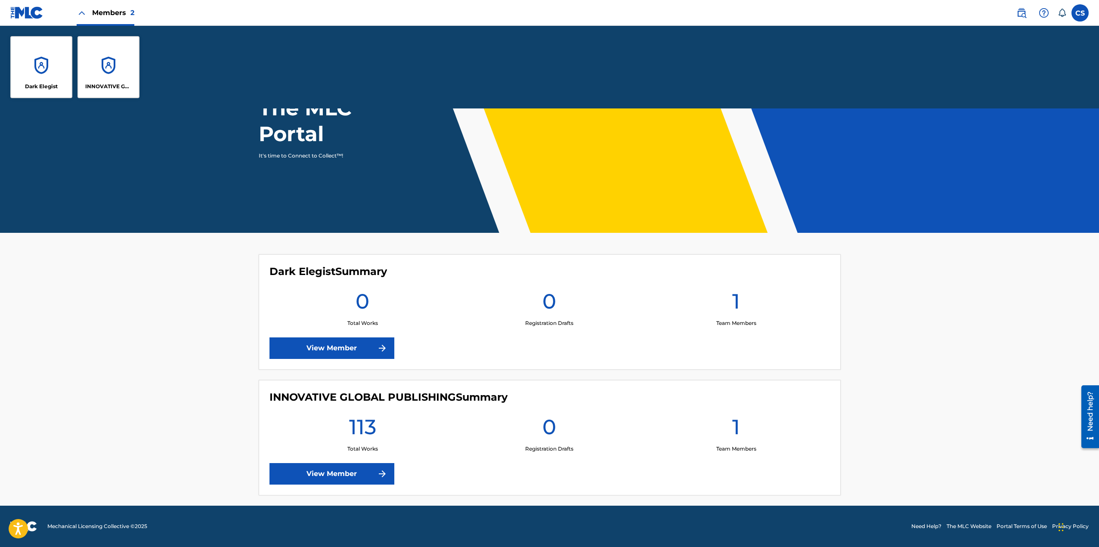
click at [682, 405] on div "Need help?" at bounding box center [1090, 411] width 12 height 40
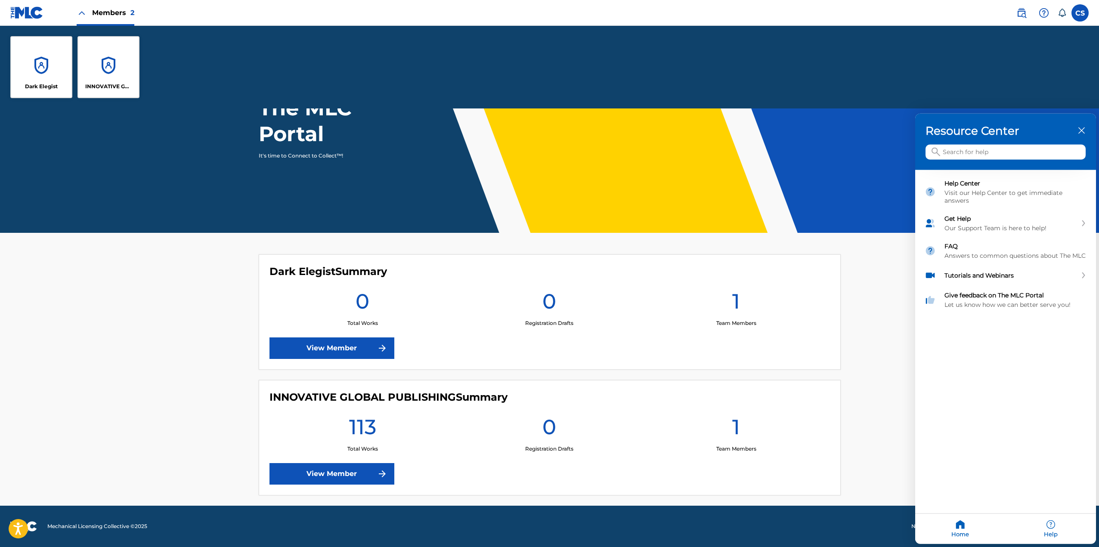
click at [682, 147] on input "Search for help" at bounding box center [1005, 152] width 160 height 15
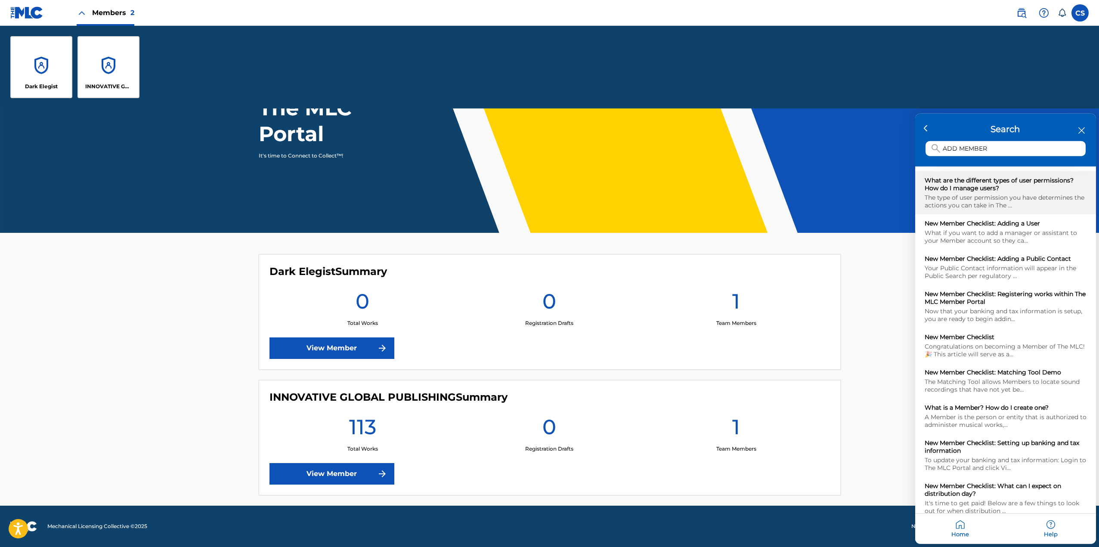
type input "ADD MEMBER"
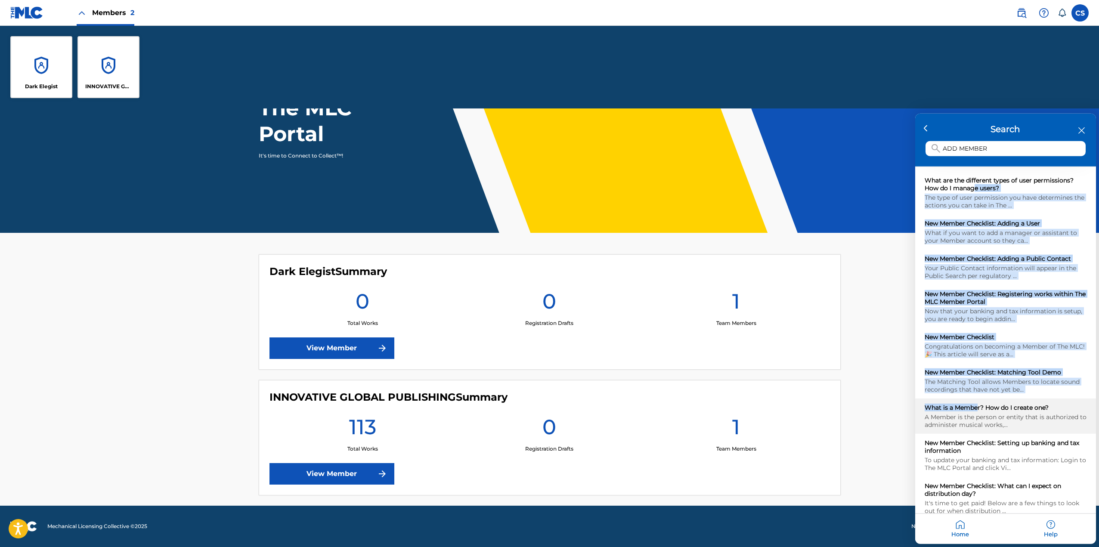
drag, startPoint x: 974, startPoint y: 185, endPoint x: 976, endPoint y: 407, distance: 221.2
click at [682, 407] on div "What are the different types of user permissions? How do I manage users? The ty…" at bounding box center [1005, 363] width 181 height 393
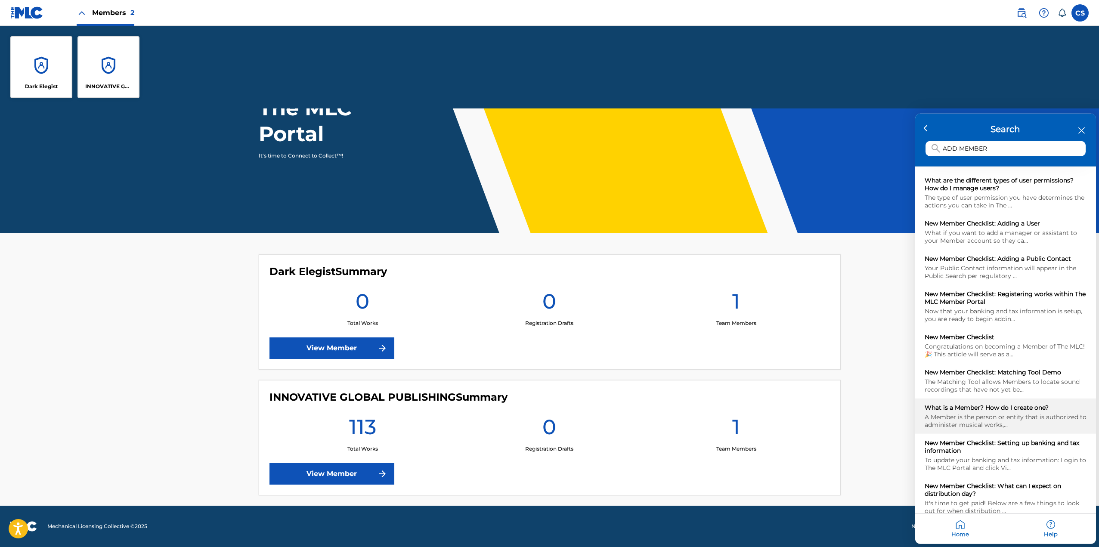
click at [682, 415] on div "A Member is the person or entity that is authorized to administer musical works…" at bounding box center [1005, 420] width 162 height 15
click at [682, 14] on div at bounding box center [549, 273] width 1099 height 547
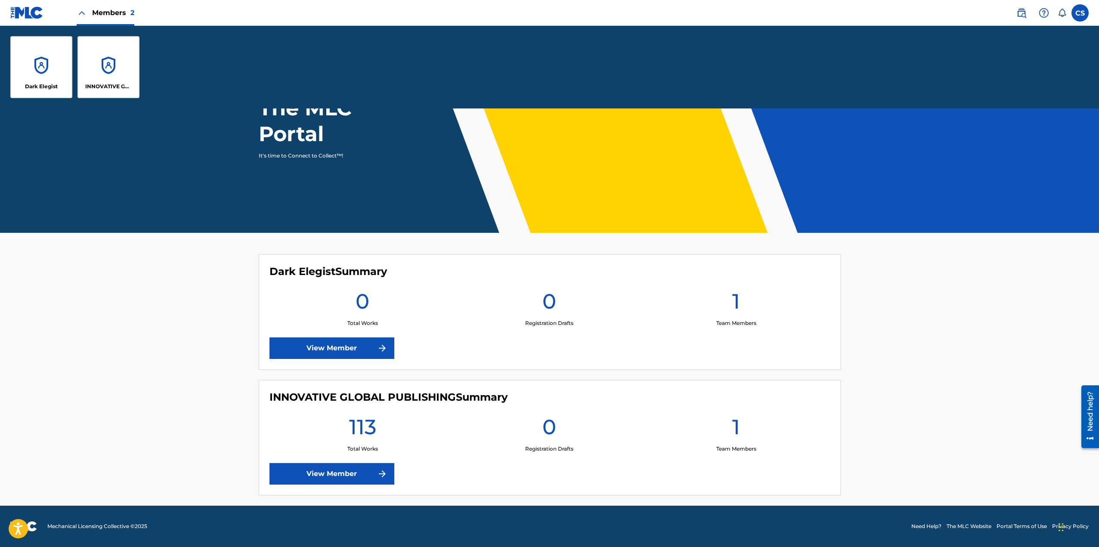
click at [682, 14] on label at bounding box center [1079, 12] width 17 height 17
click at [682, 13] on input "CS [PERSON_NAME] [EMAIL_ADDRESS][DOMAIN_NAME] Notification Preferences Profile …" at bounding box center [1080, 13] width 0 height 0
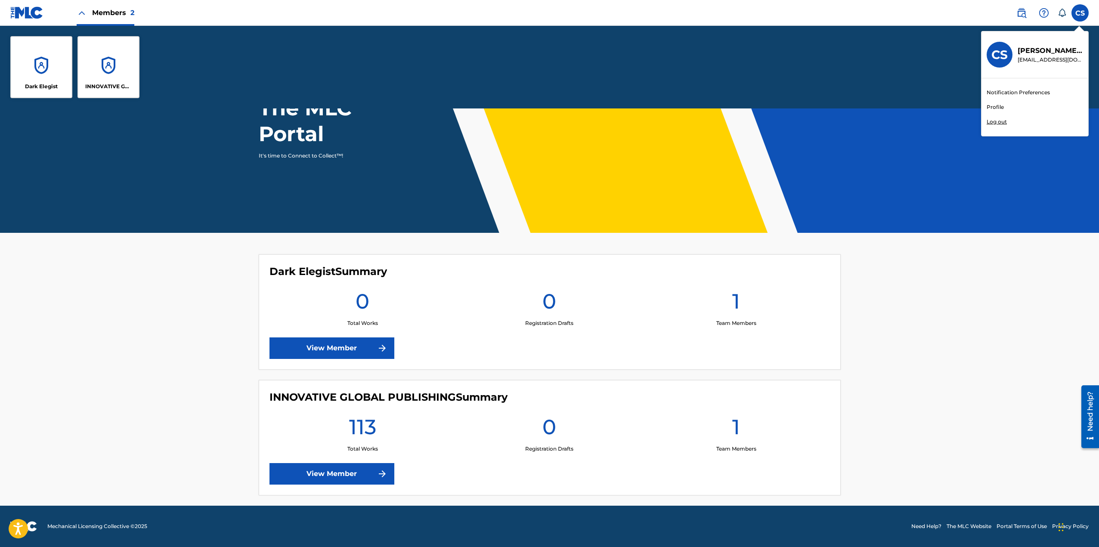
click at [682, 55] on h3 "CS" at bounding box center [999, 54] width 16 height 15
click at [682, 13] on input "CS [PERSON_NAME] [EMAIL_ADDRESS][DOMAIN_NAME] Notification Preferences Profile …" at bounding box center [1080, 13] width 0 height 0
click at [682, 106] on link "Profile" at bounding box center [994, 107] width 17 height 8
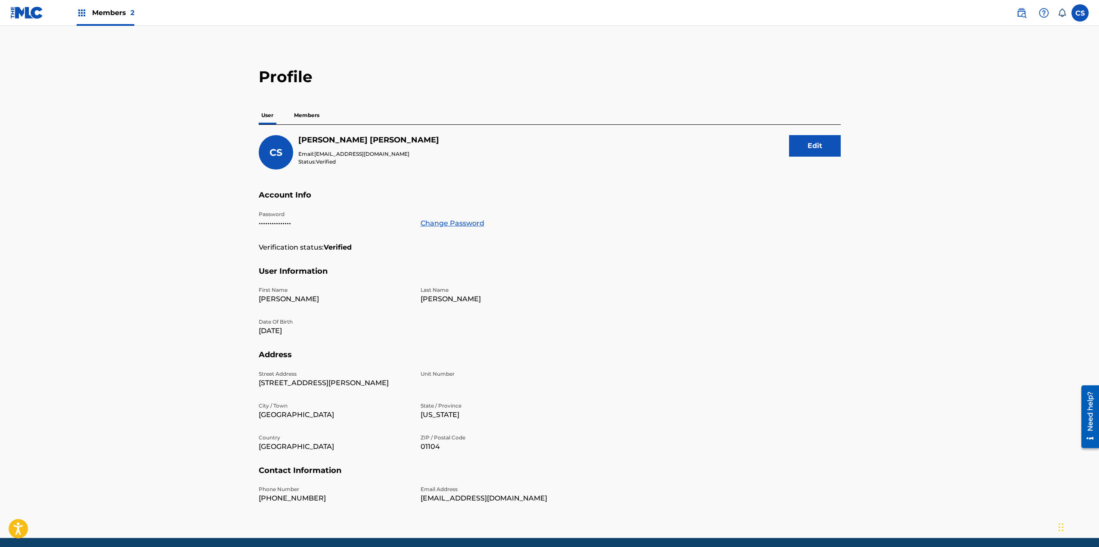
click at [308, 111] on p "Members" at bounding box center [306, 115] width 31 height 18
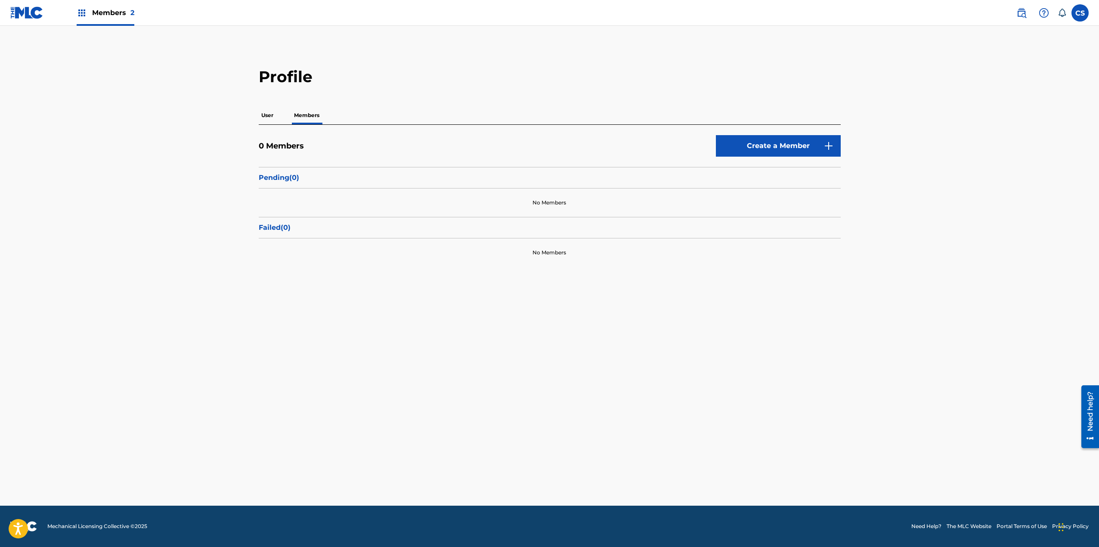
click at [682, 144] on link "Create a Member" at bounding box center [778, 146] width 125 height 22
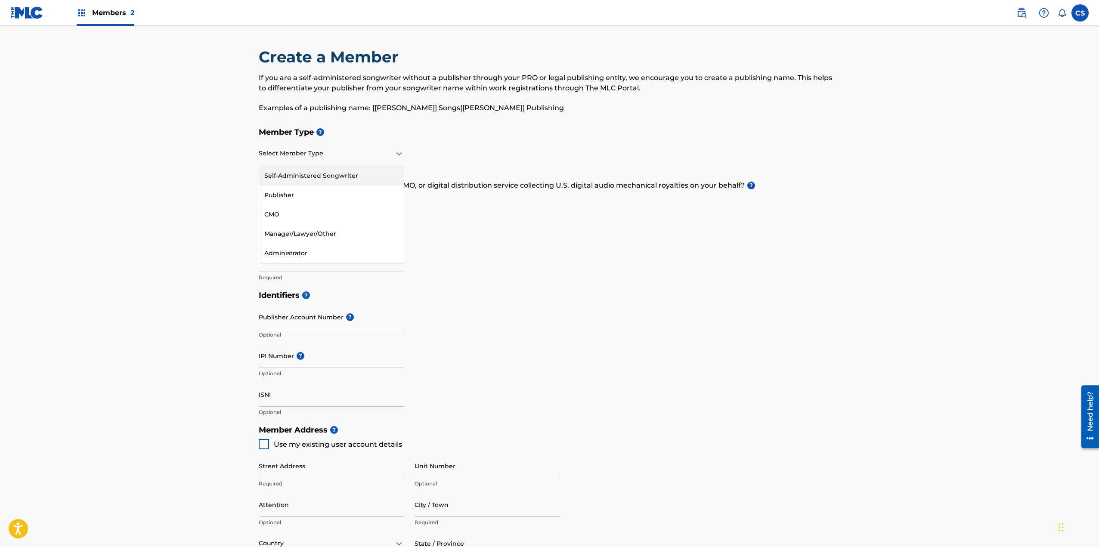
click at [292, 158] on div at bounding box center [331, 153] width 145 height 11
click at [335, 176] on div "Self-Administered Songwriter" at bounding box center [331, 175] width 145 height 19
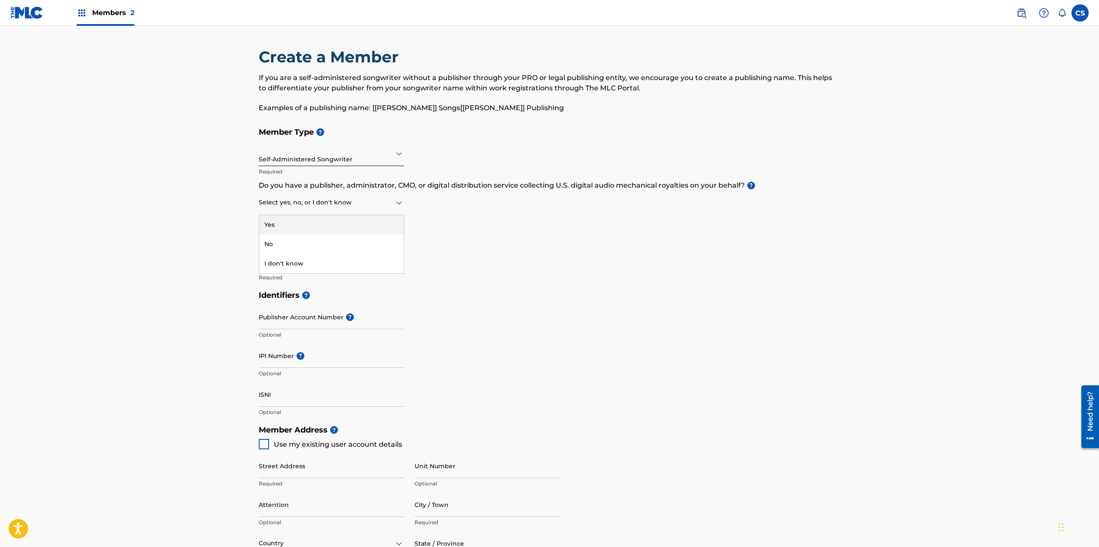
click at [344, 201] on div at bounding box center [331, 202] width 145 height 11
click at [287, 225] on div "Yes" at bounding box center [331, 224] width 145 height 19
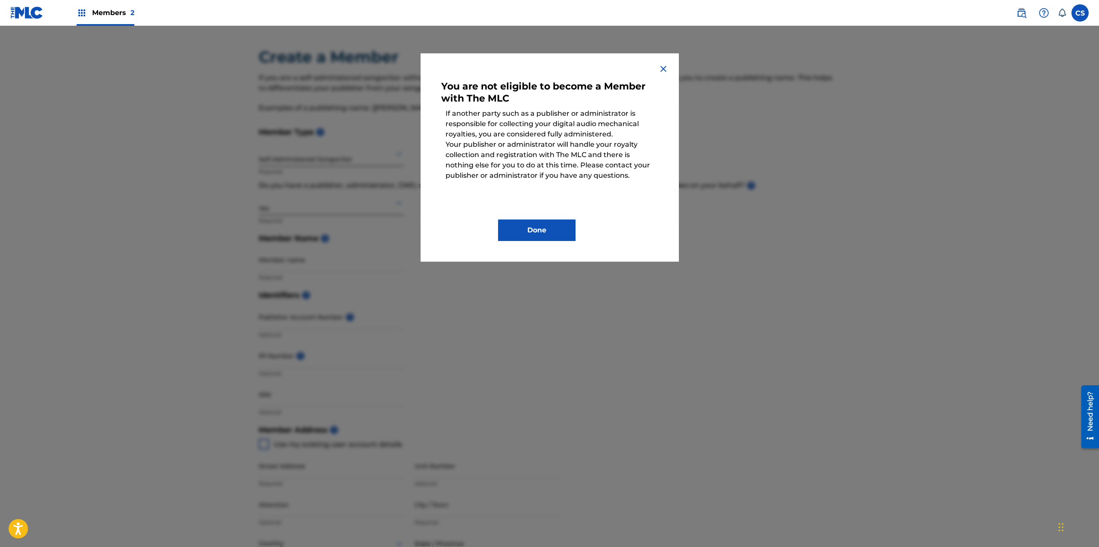
click at [662, 71] on img at bounding box center [663, 69] width 10 height 10
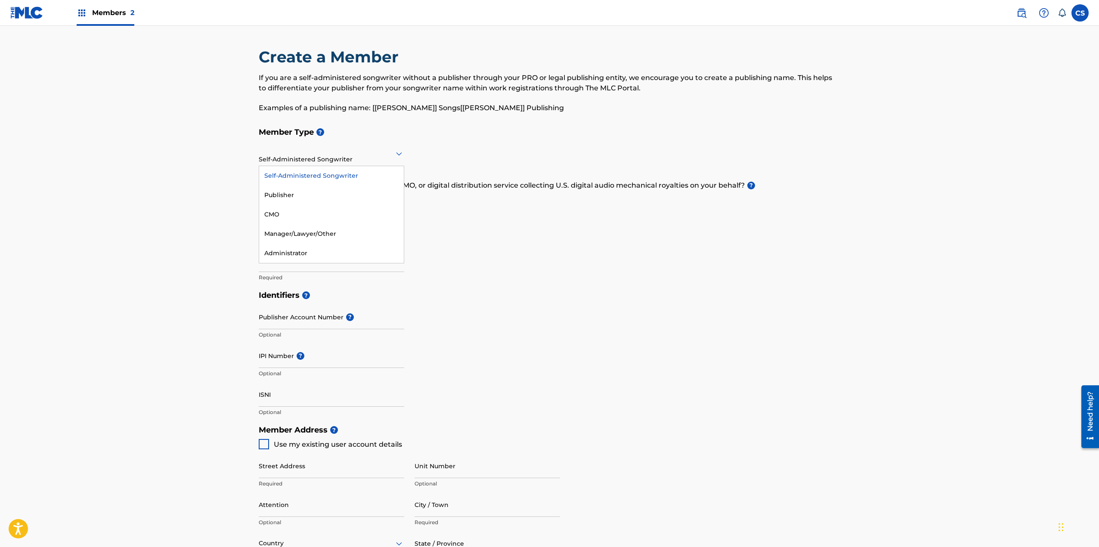
click at [375, 156] on div at bounding box center [331, 153] width 145 height 11
click at [292, 192] on div "Publisher" at bounding box center [331, 194] width 145 height 19
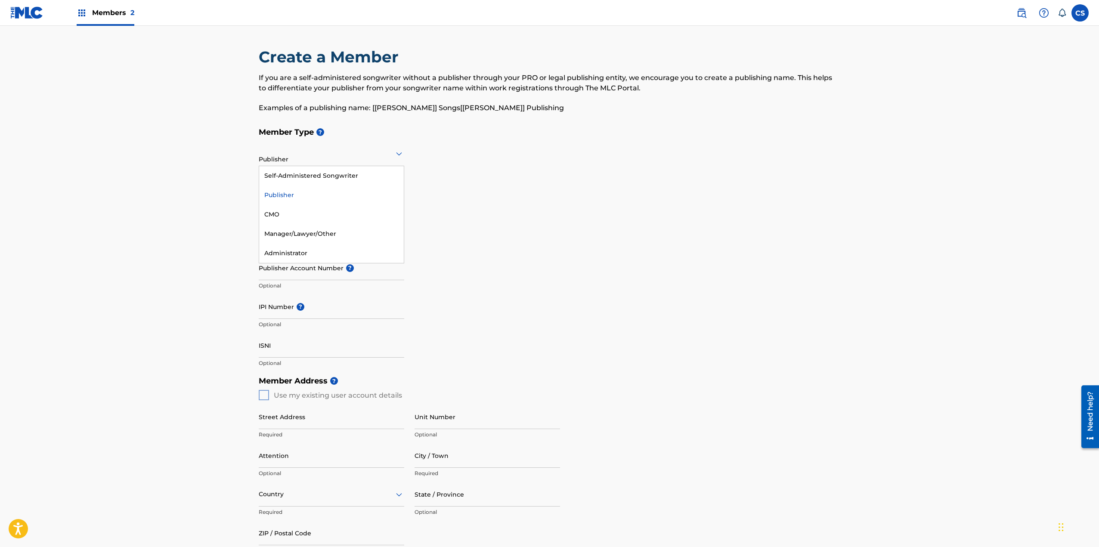
click at [291, 158] on div at bounding box center [331, 153] width 145 height 11
click at [305, 173] on div "Self-Administered Songwriter" at bounding box center [331, 175] width 145 height 19
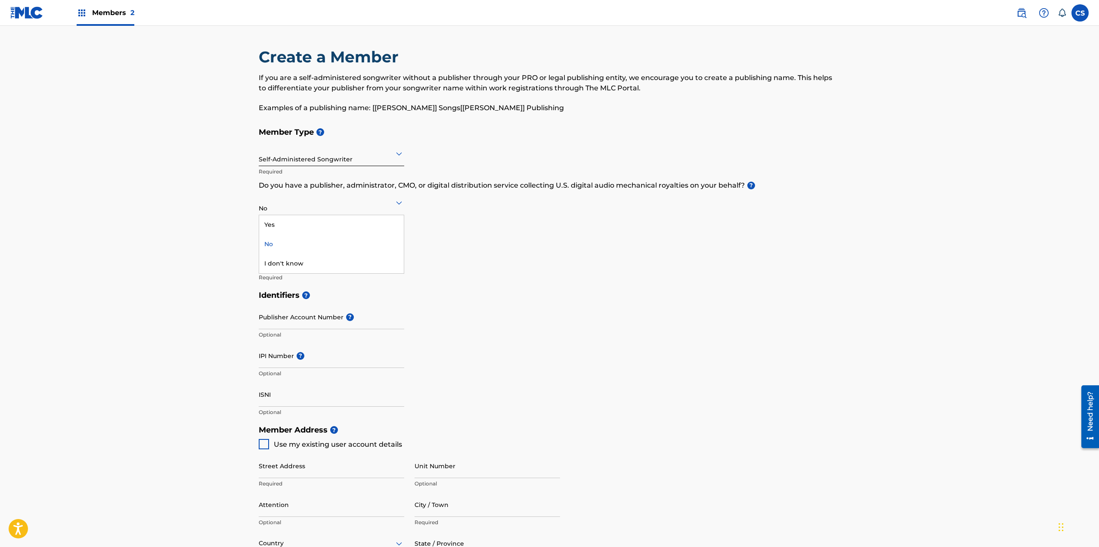
click at [399, 202] on icon at bounding box center [399, 203] width 10 height 10
click at [320, 220] on div "Yes" at bounding box center [331, 224] width 145 height 19
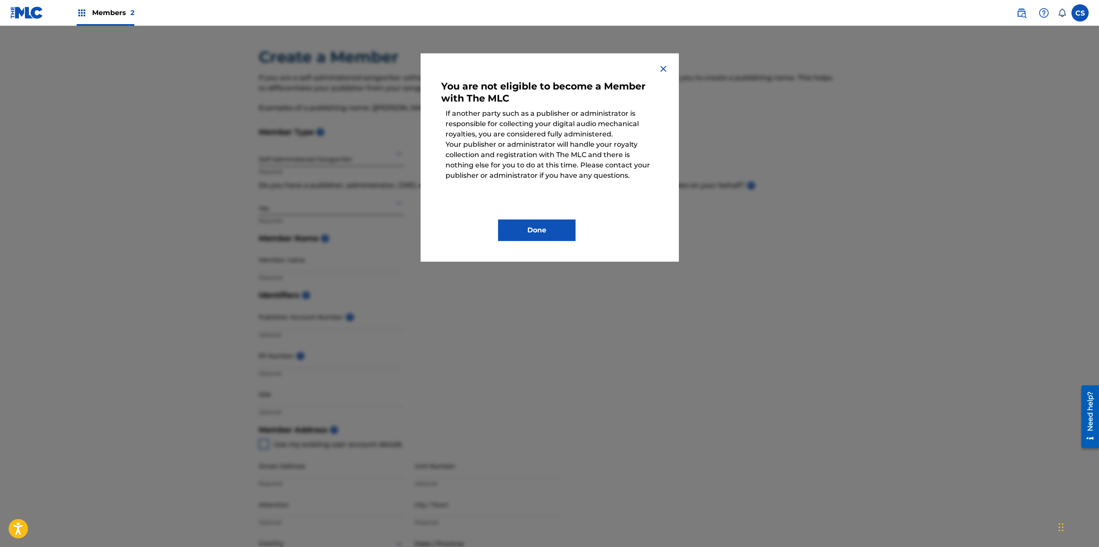
click at [538, 229] on button "Done" at bounding box center [536, 230] width 77 height 22
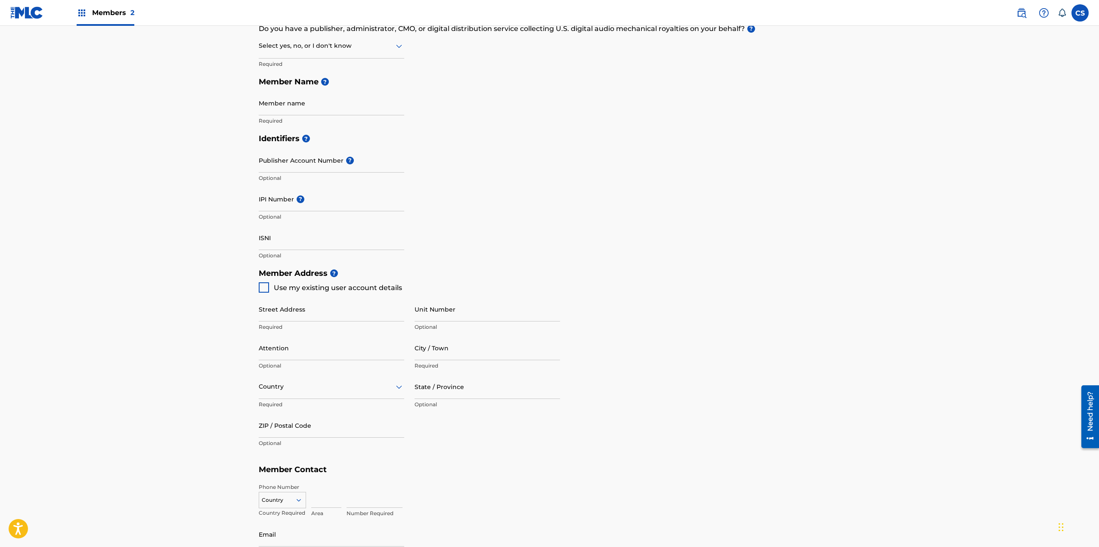
scroll to position [215, 0]
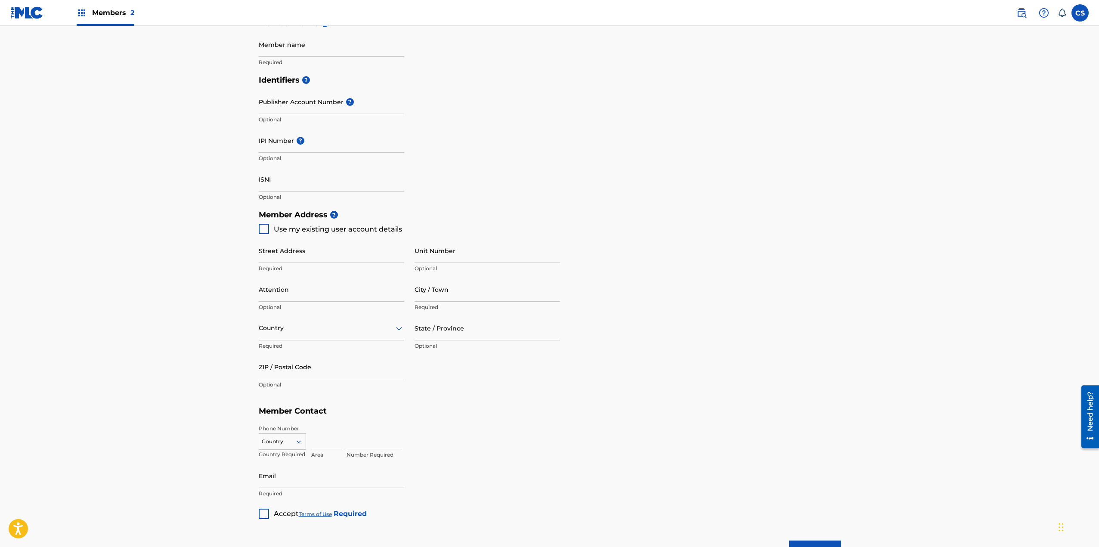
click at [263, 228] on div at bounding box center [264, 229] width 10 height 10
type input "[STREET_ADDRESS][PERSON_NAME]"
type input "[GEOGRAPHIC_DATA]"
type input "01104"
type input "857"
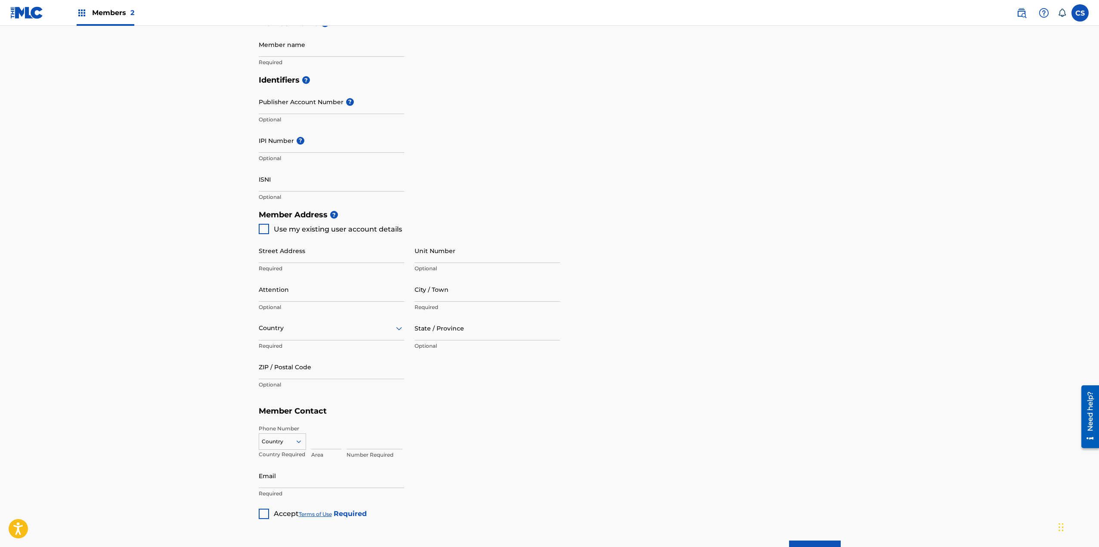
type input "2127050"
type input "[EMAIL_ADDRESS][DOMAIN_NAME]"
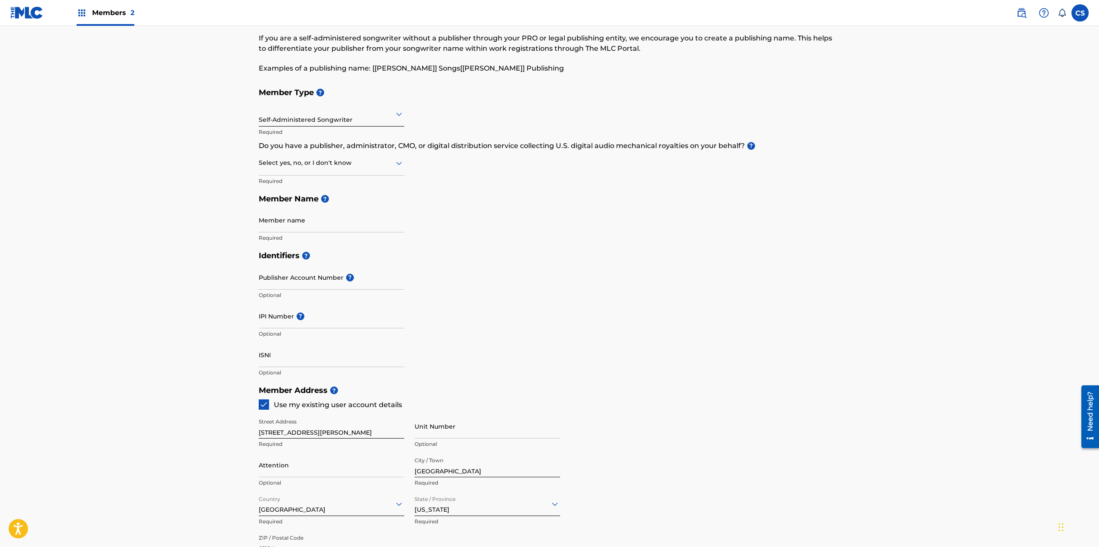
scroll to position [0, 0]
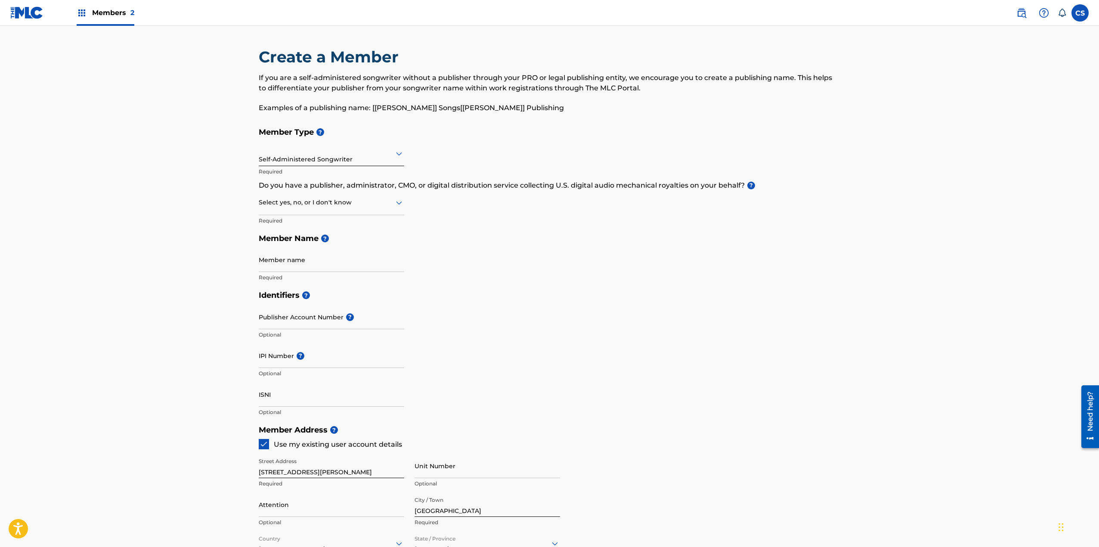
click at [84, 12] on img at bounding box center [82, 13] width 10 height 10
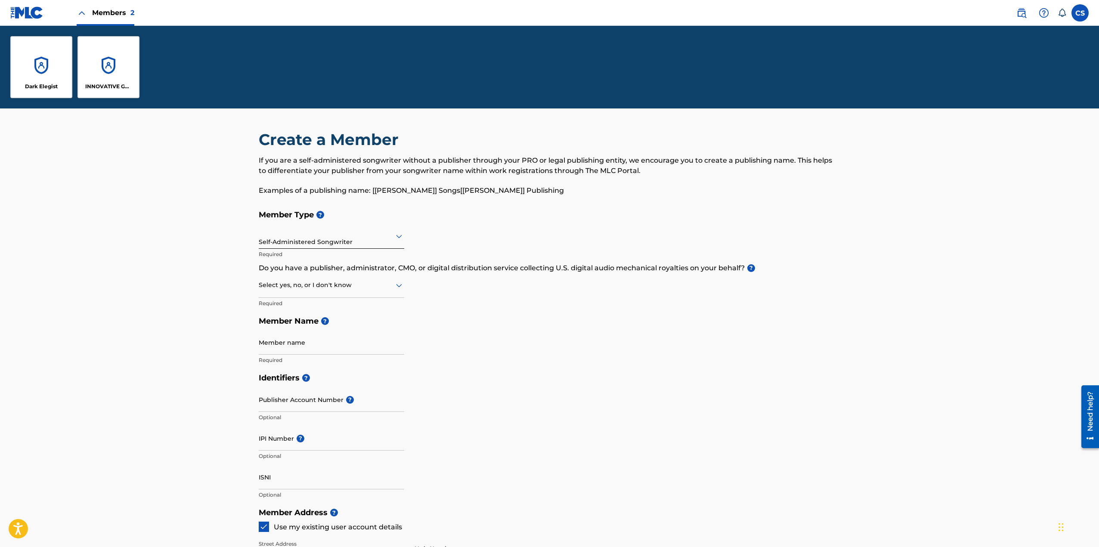
click at [49, 73] on div "Dark Elegist" at bounding box center [41, 67] width 62 height 62
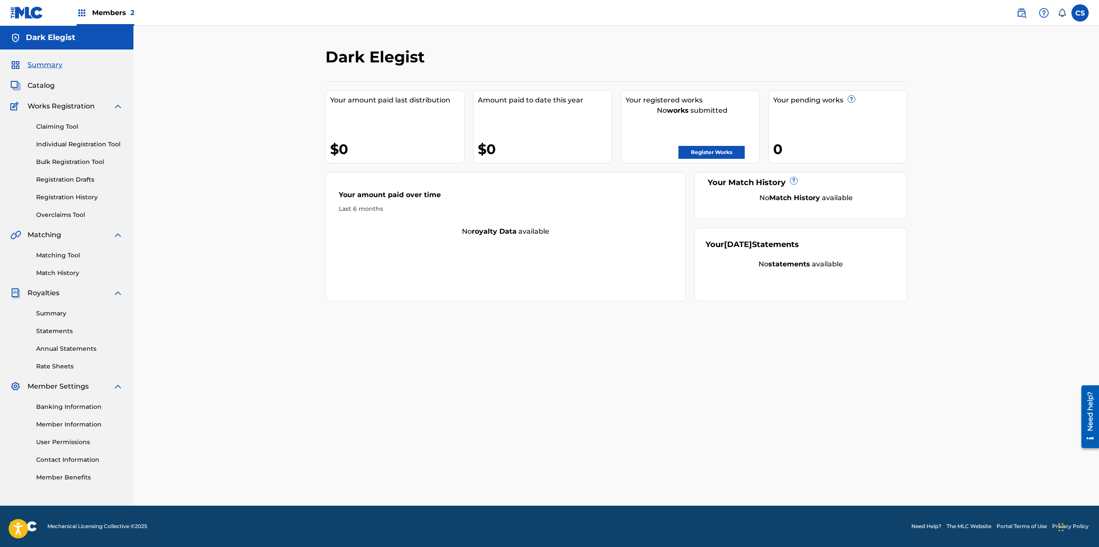
click at [105, 13] on span "Members 2" at bounding box center [113, 13] width 42 height 10
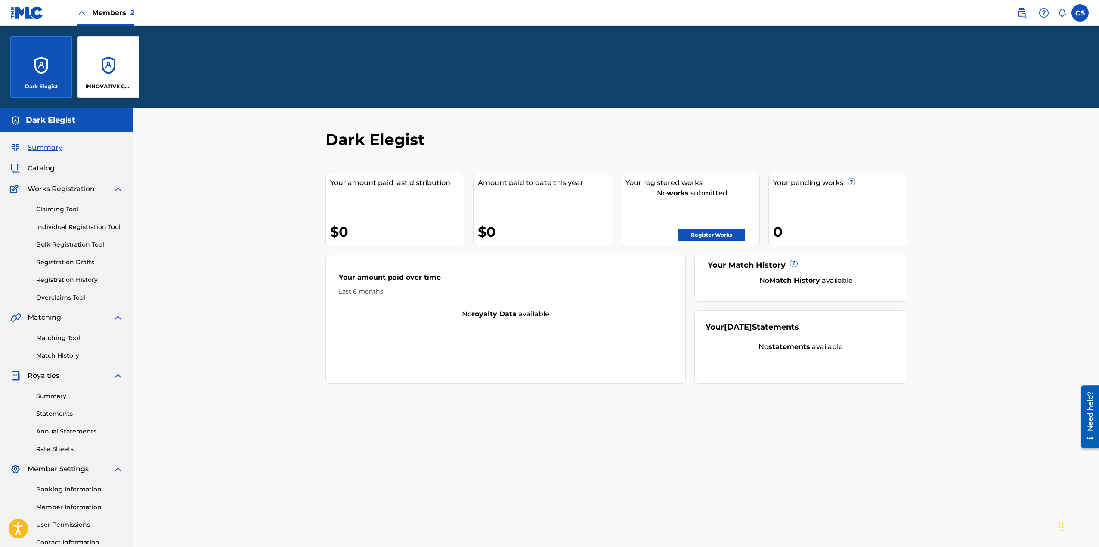
click at [109, 76] on div "INNOVATIVE GLOBAL PUBLISHING" at bounding box center [108, 67] width 62 height 62
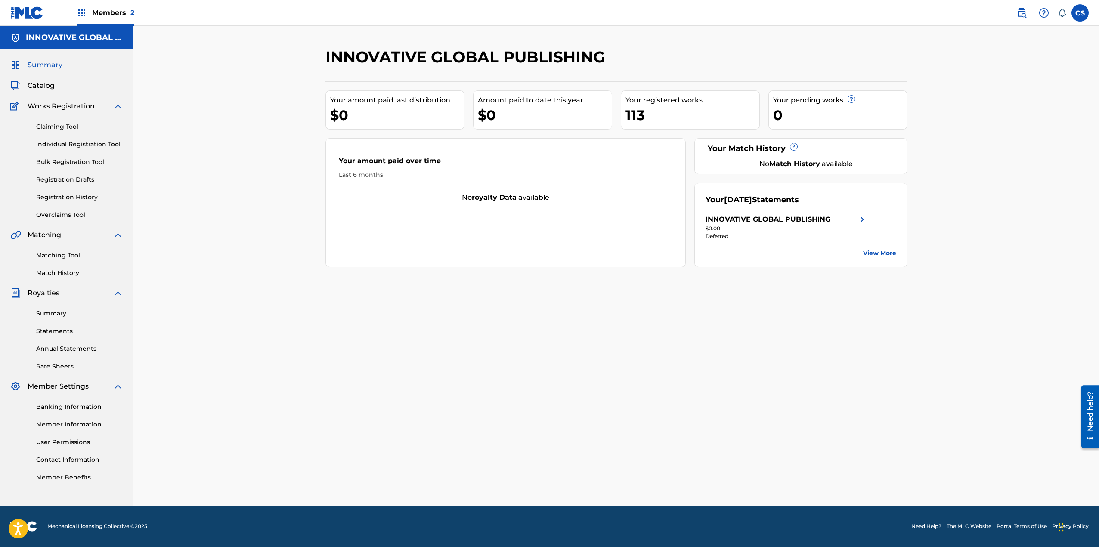
click at [682, 253] on link "View More" at bounding box center [879, 253] width 33 height 9
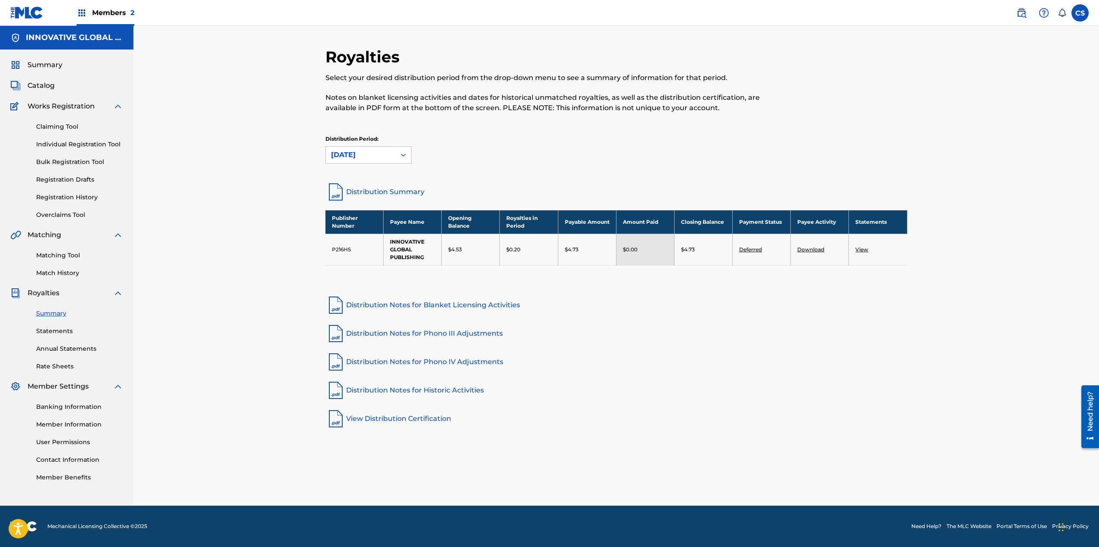
click at [51, 231] on span "Matching" at bounding box center [45, 235] width 34 height 10
click at [110, 13] on span "Members 2" at bounding box center [113, 13] width 42 height 10
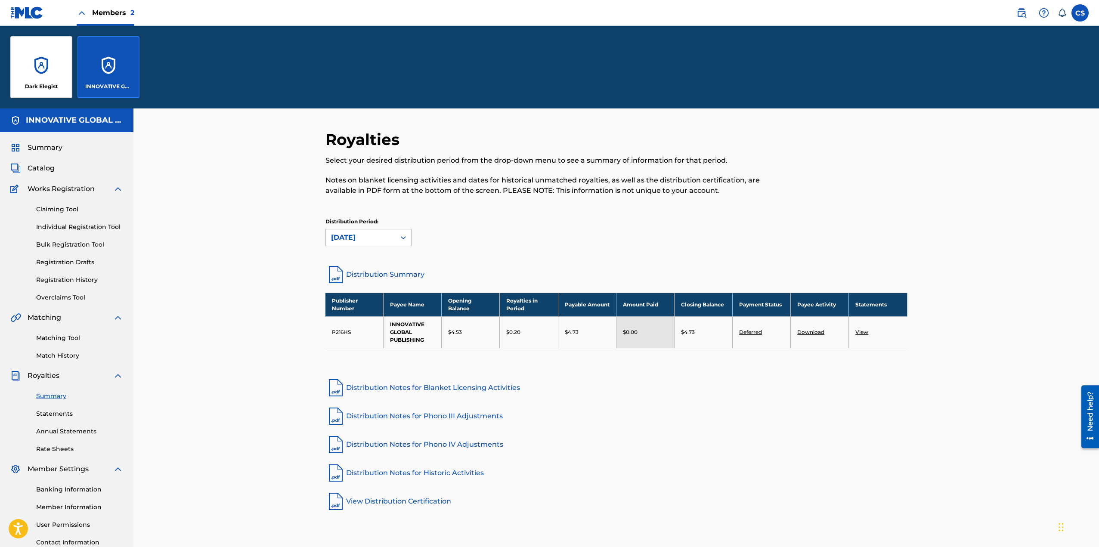
click at [682, 331] on link "View" at bounding box center [861, 332] width 13 height 6
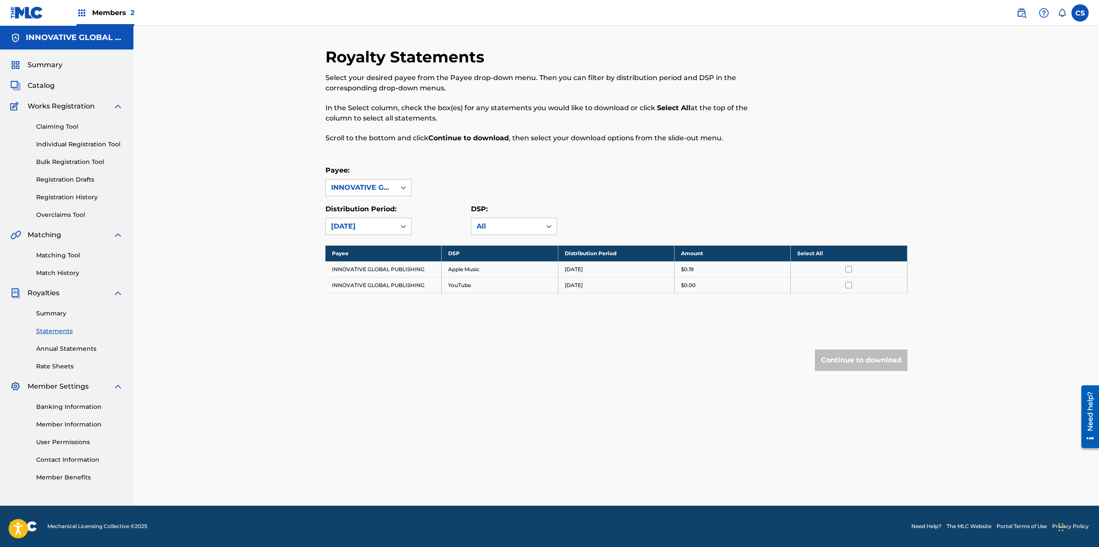
click at [604, 269] on td "[DATE]" at bounding box center [616, 269] width 116 height 16
click at [682, 13] on label at bounding box center [1079, 12] width 17 height 17
click at [682, 13] on input "CS [PERSON_NAME] [EMAIL_ADDRESS][DOMAIN_NAME] Notification Preferences Profile …" at bounding box center [1080, 13] width 0 height 0
click at [682, 108] on link "Profile" at bounding box center [994, 107] width 17 height 8
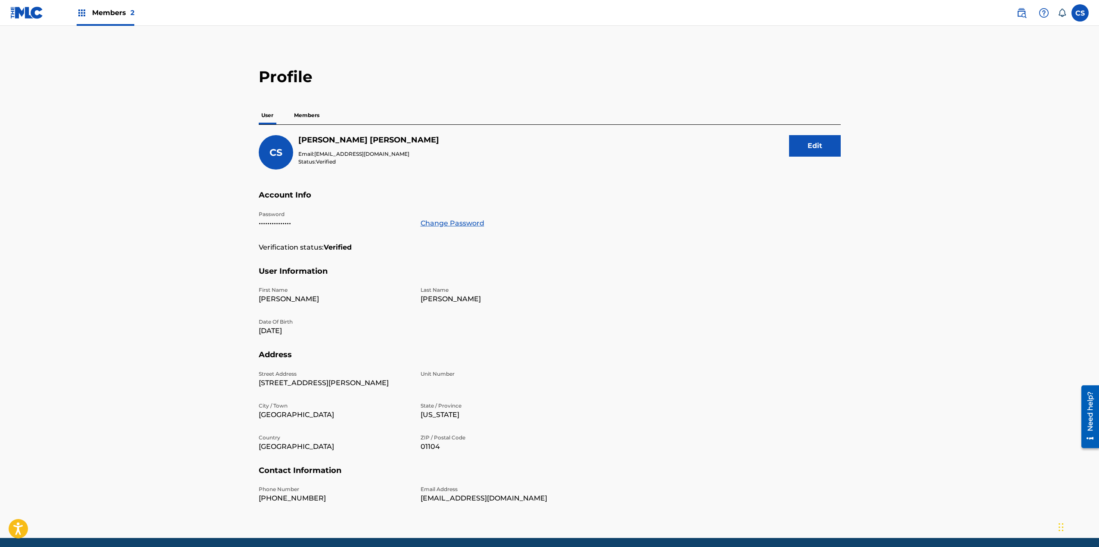
scroll to position [32, 0]
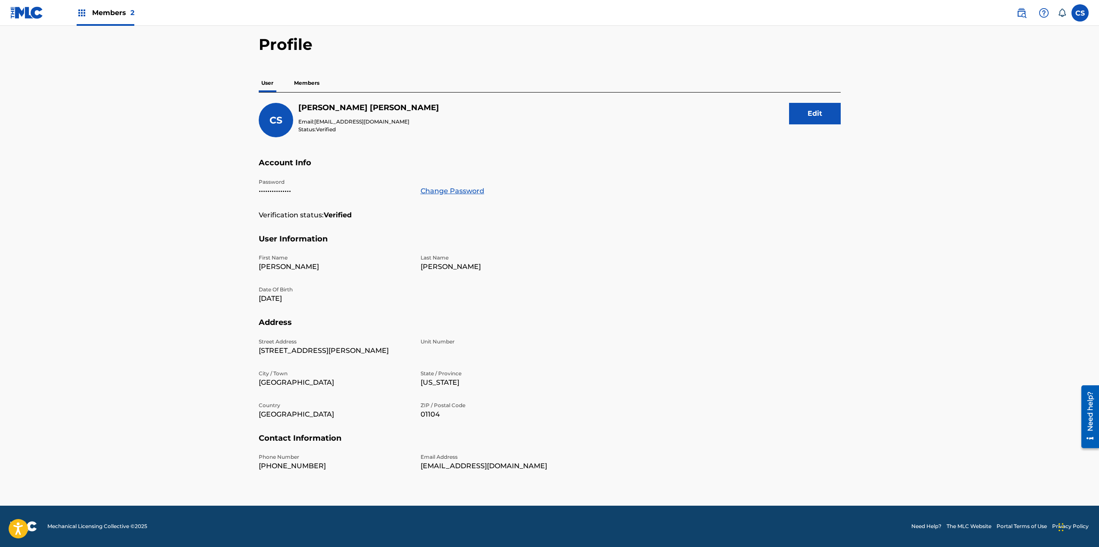
click at [305, 81] on p "Members" at bounding box center [306, 83] width 31 height 18
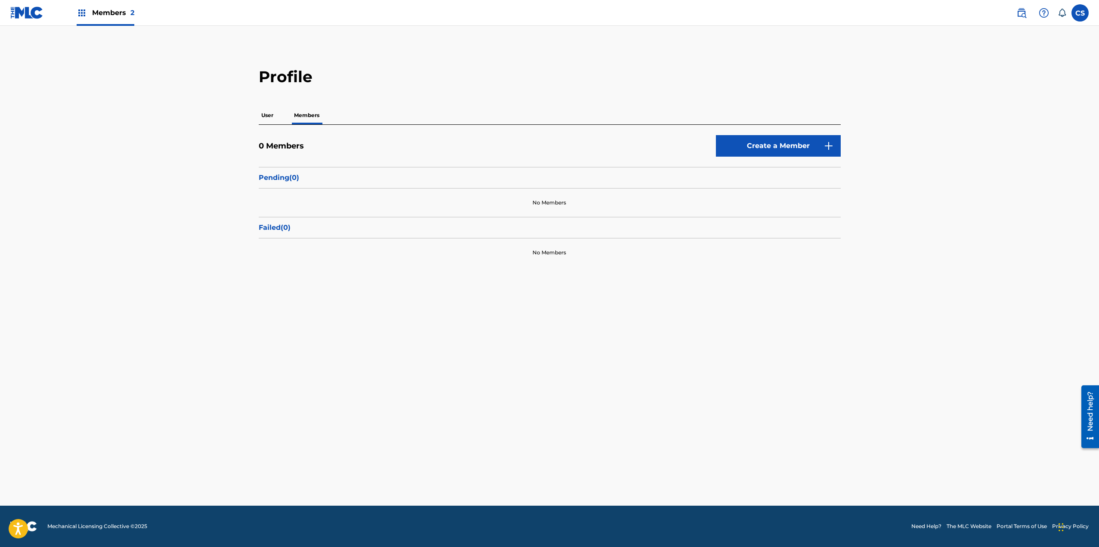
click at [682, 144] on link "Create a Member" at bounding box center [778, 146] width 125 height 22
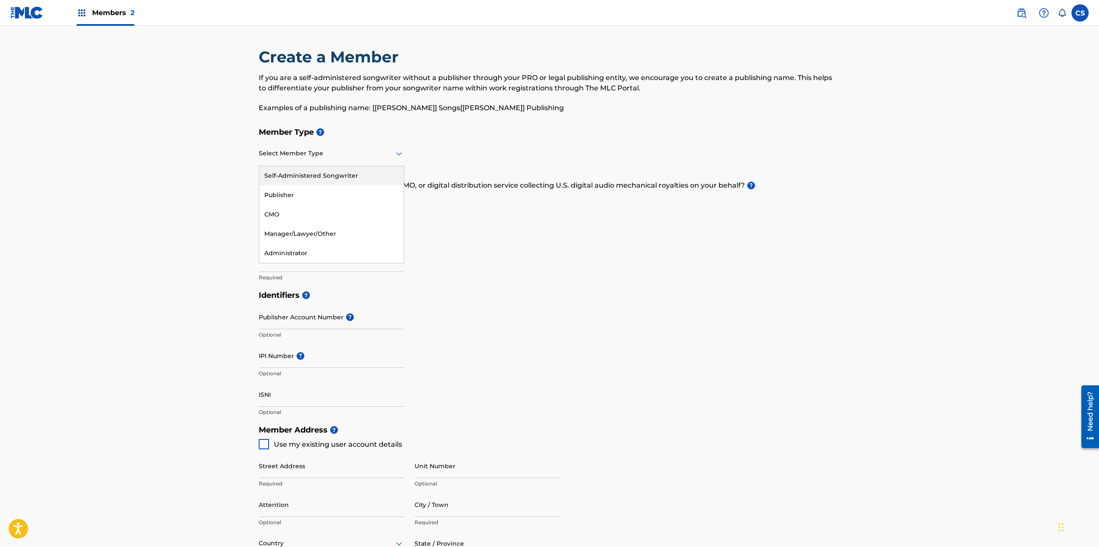
click at [320, 151] on div at bounding box center [331, 153] width 145 height 11
click at [321, 194] on div "Publisher" at bounding box center [331, 194] width 145 height 19
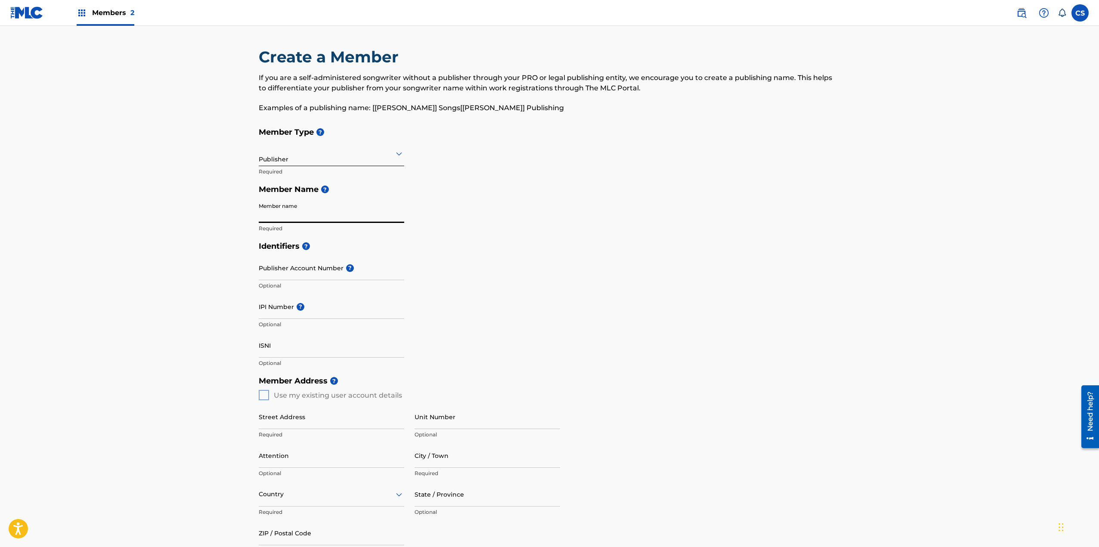
click at [321, 219] on input "Member name" at bounding box center [331, 210] width 145 height 25
click at [565, 244] on h5 "Identifiers ?" at bounding box center [550, 246] width 582 height 19
click at [109, 14] on span "Members 2" at bounding box center [113, 13] width 42 height 10
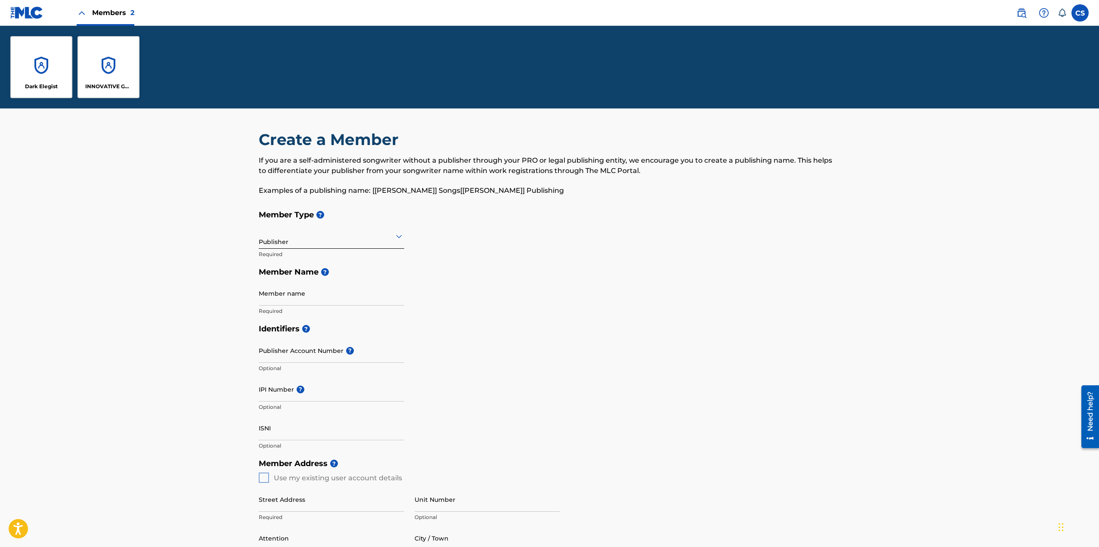
click at [95, 78] on div "INNOVATIVE GLOBAL PUBLISHING" at bounding box center [108, 67] width 62 height 62
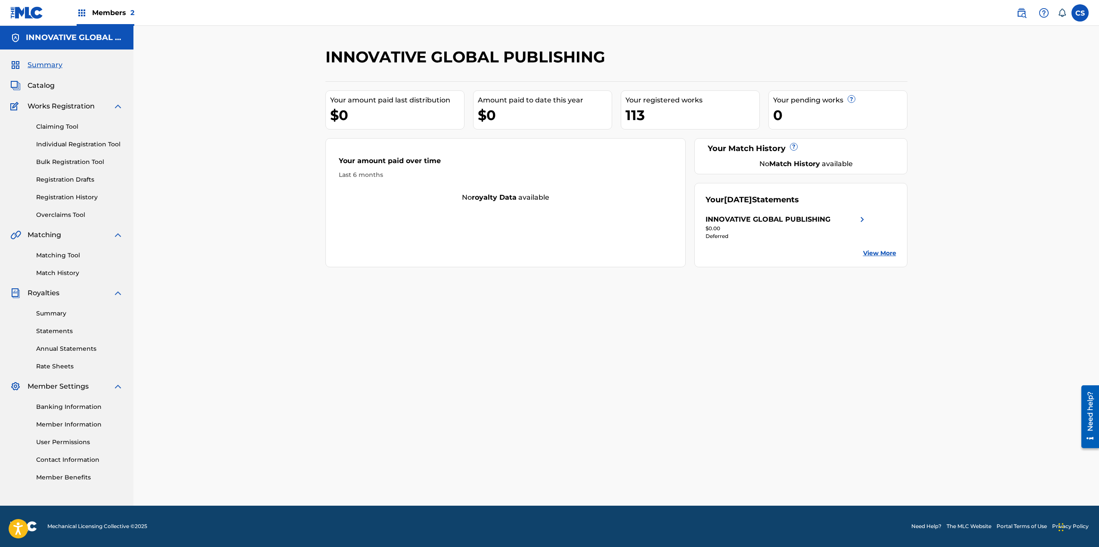
click at [58, 163] on link "Bulk Registration Tool" at bounding box center [79, 162] width 87 height 9
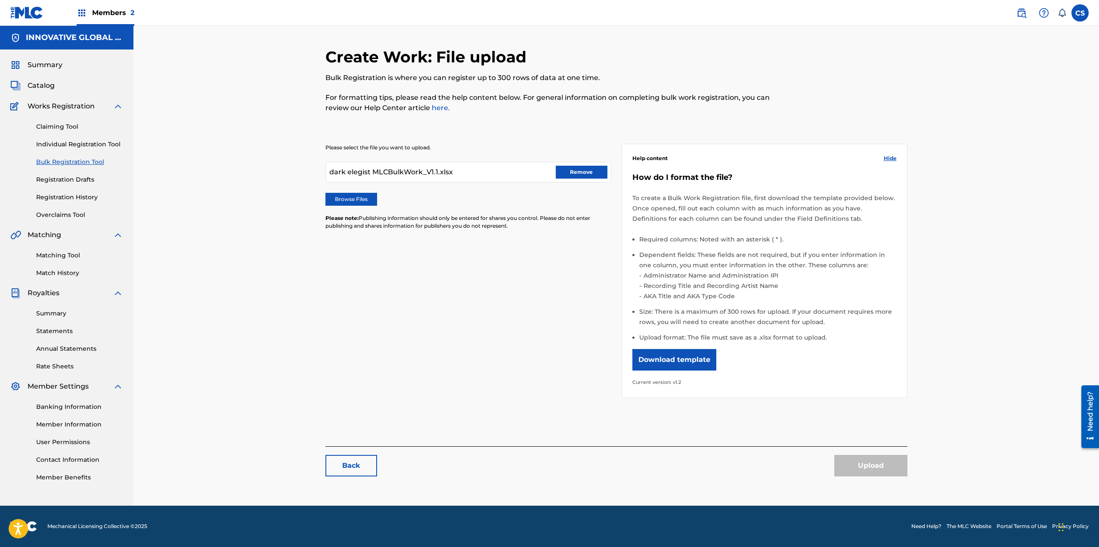
click at [578, 170] on button "Remove" at bounding box center [582, 172] width 52 height 13
click at [337, 197] on label "Browse Files" at bounding box center [351, 199] width 52 height 13
click at [0, 0] on input "Browse Files" at bounding box center [0, 0] width 0 height 0
click at [352, 197] on label "Browse Files" at bounding box center [351, 199] width 52 height 13
click at [0, 0] on input "Browse Files" at bounding box center [0, 0] width 0 height 0
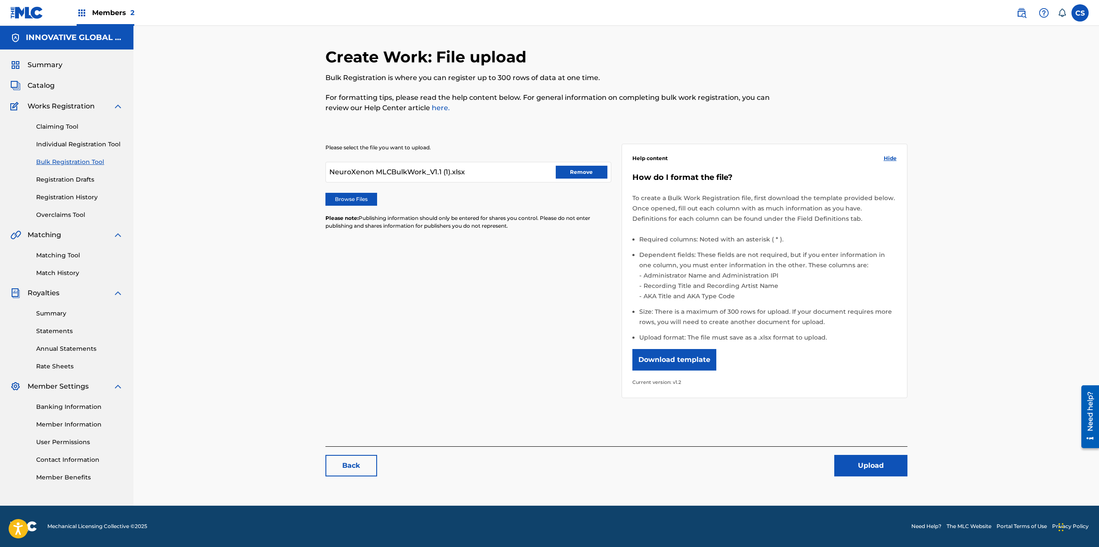
click at [682, 466] on button "Upload" at bounding box center [870, 466] width 73 height 22
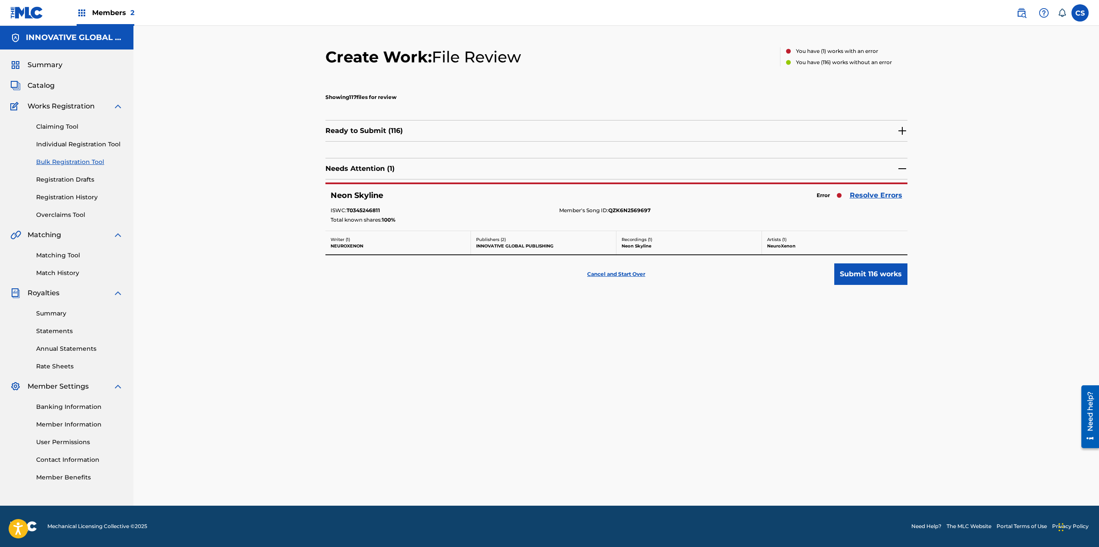
click at [682, 193] on link "Resolve Errors" at bounding box center [876, 195] width 53 height 10
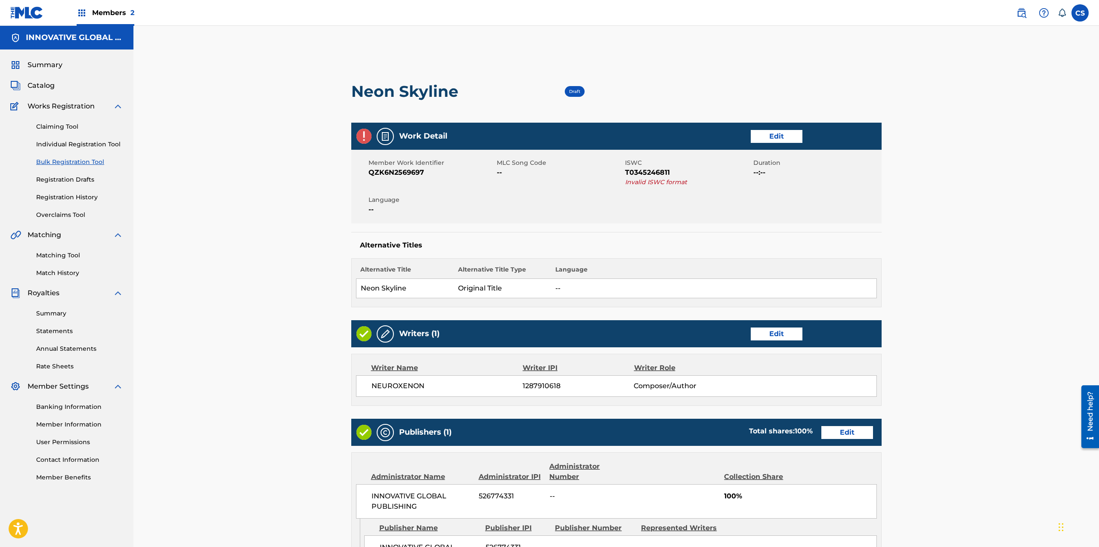
click at [682, 133] on link "Edit" at bounding box center [777, 136] width 52 height 13
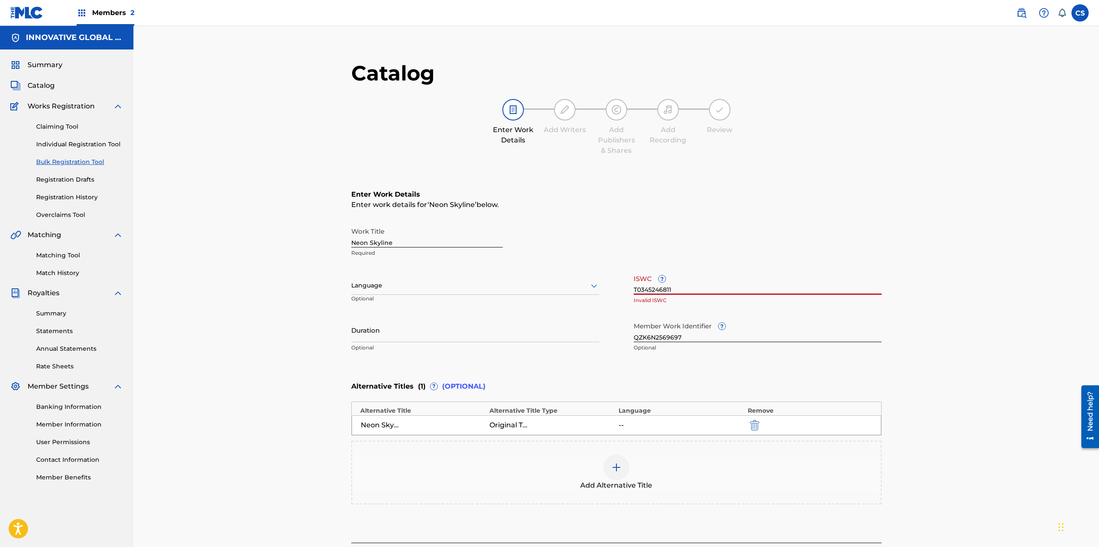
drag, startPoint x: 677, startPoint y: 289, endPoint x: 602, endPoint y: 291, distance: 74.5
click at [602, 291] on div "Work Title Neon Skyline Required Language Optional ISWC ? T0345246811 Invalid I…" at bounding box center [616, 289] width 530 height 133
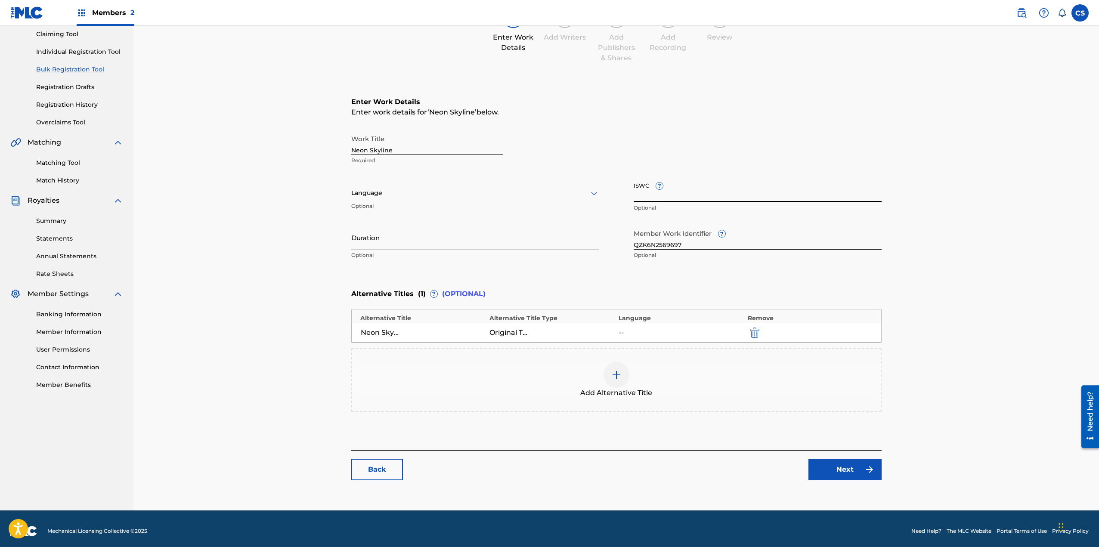
scroll to position [97, 0]
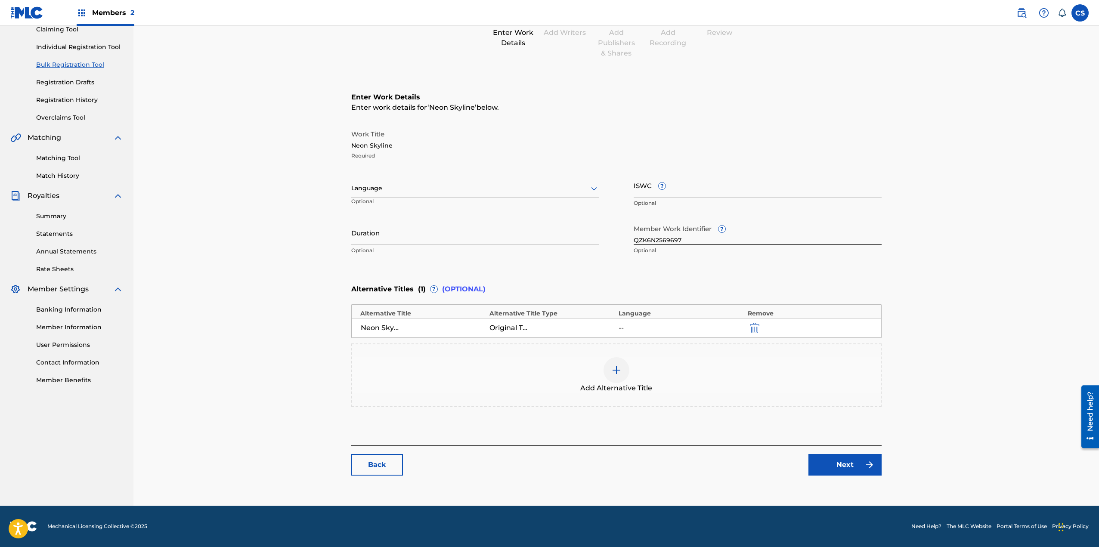
click at [682, 467] on link "Next" at bounding box center [844, 465] width 73 height 22
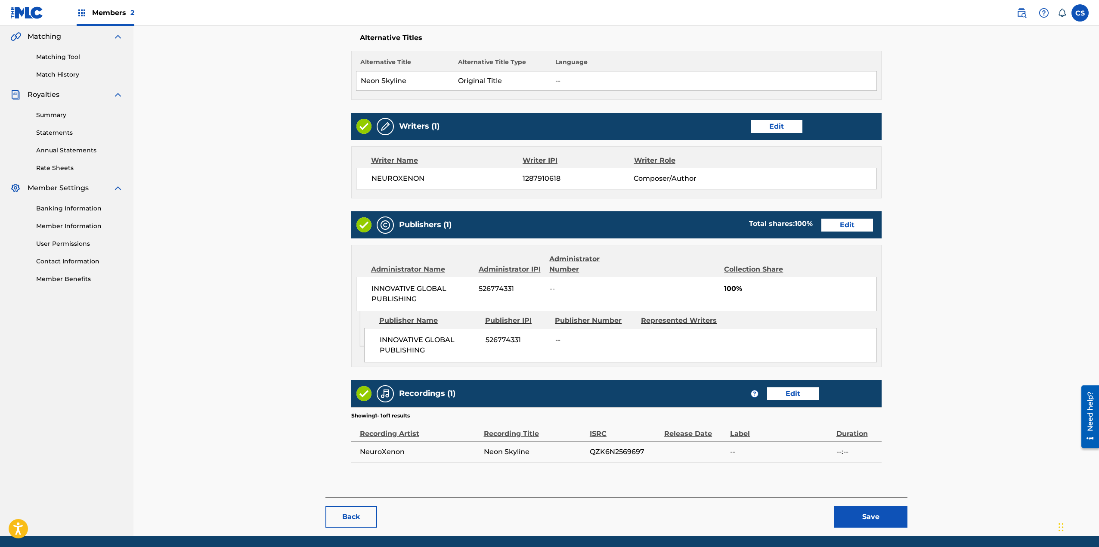
scroll to position [229, 0]
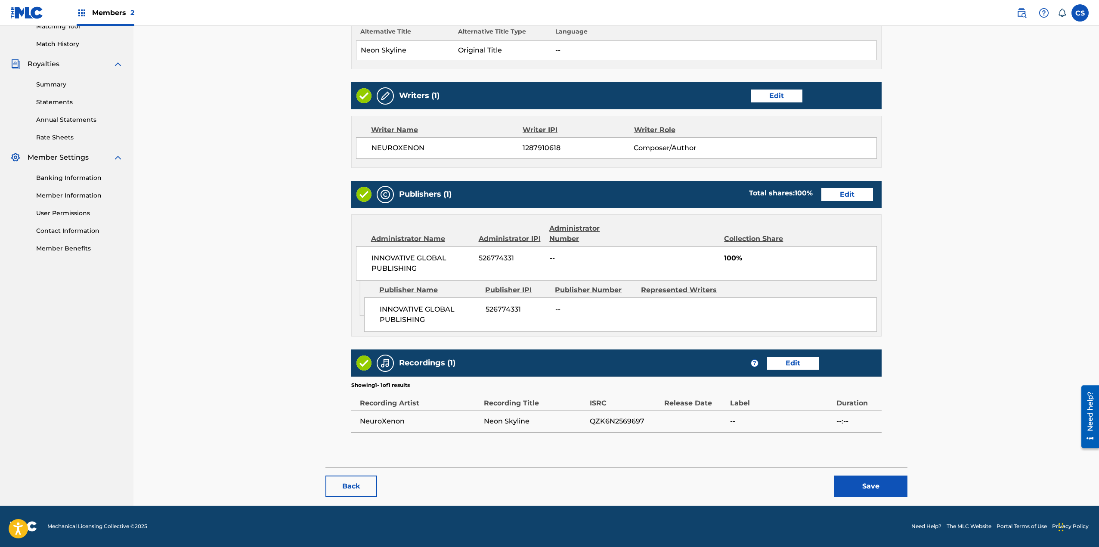
click at [682, 484] on button "Save" at bounding box center [870, 487] width 73 height 22
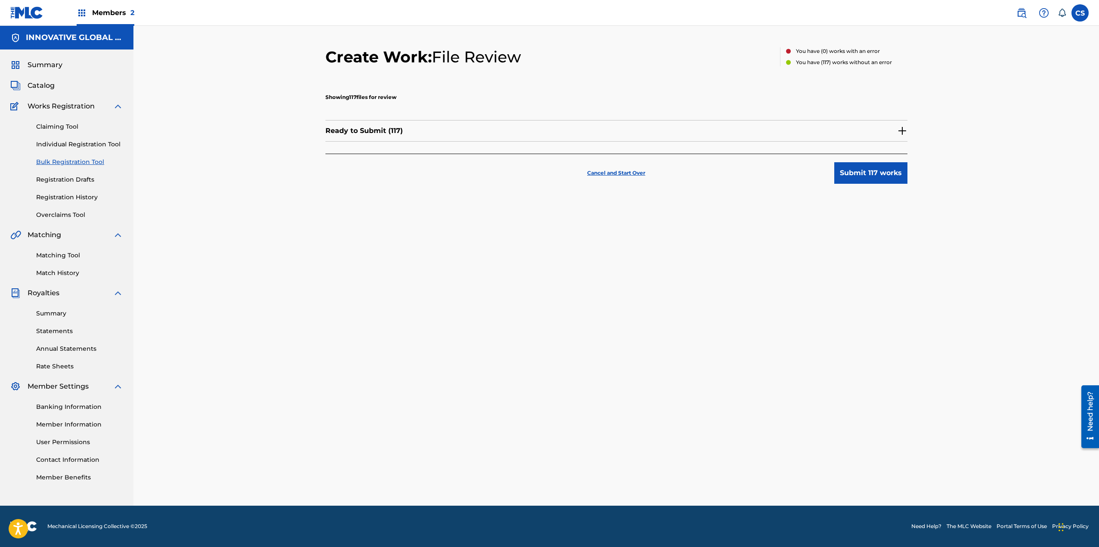
click at [682, 166] on button "Submit 117 works" at bounding box center [870, 173] width 73 height 22
